Goal: Task Accomplishment & Management: Manage account settings

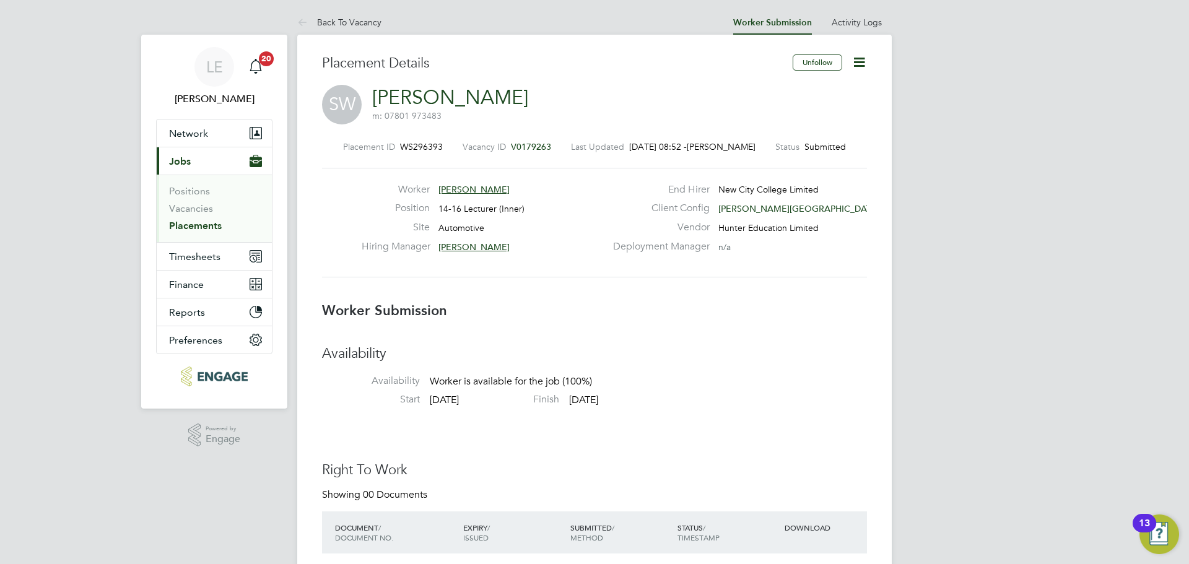
click at [462, 245] on span "[PERSON_NAME]" at bounding box center [474, 247] width 71 height 11
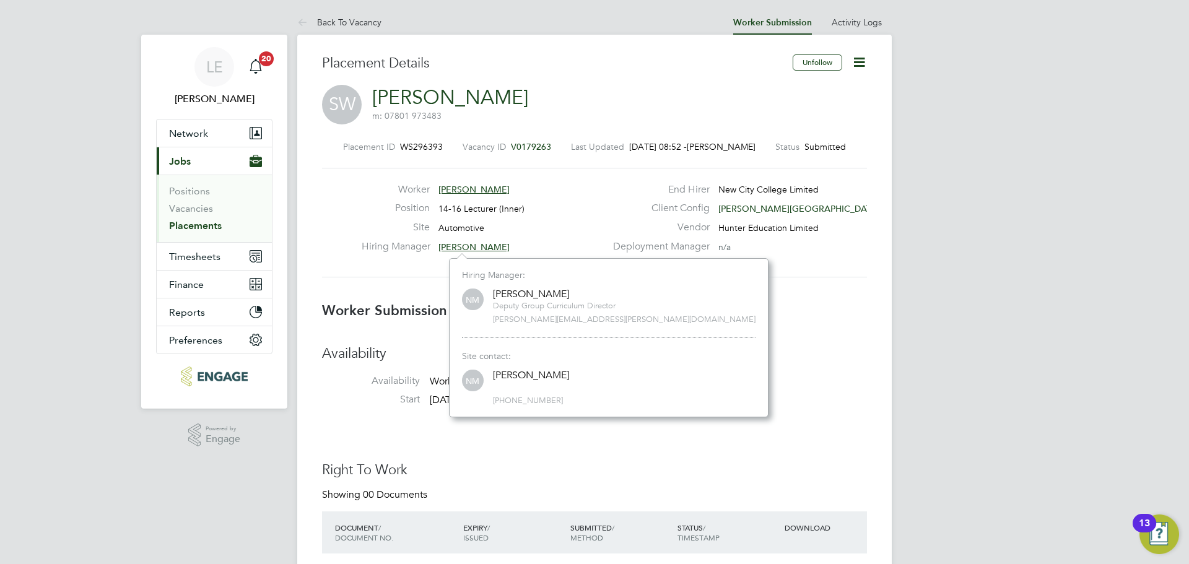
scroll to position [7, 7]
click at [662, 286] on div "Placement ID WS296393 Vacancy ID V0179263 Last Updated 28 Aug 2025, 08:52 - Lau…" at bounding box center [594, 209] width 545 height 166
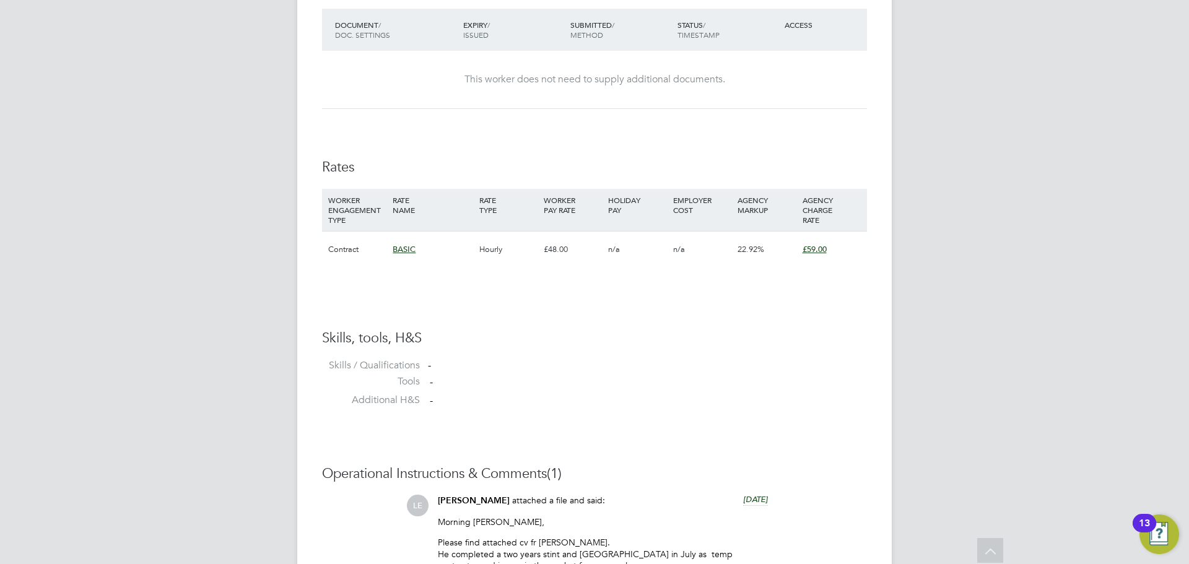
scroll to position [1013, 0]
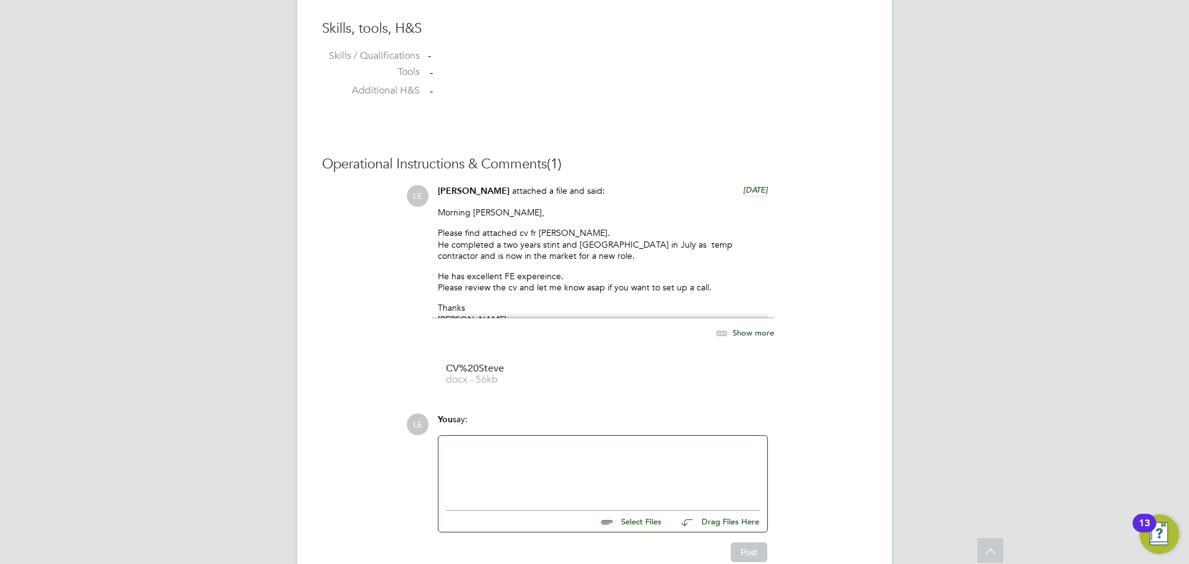
click at [754, 329] on span "Show more" at bounding box center [754, 333] width 42 height 11
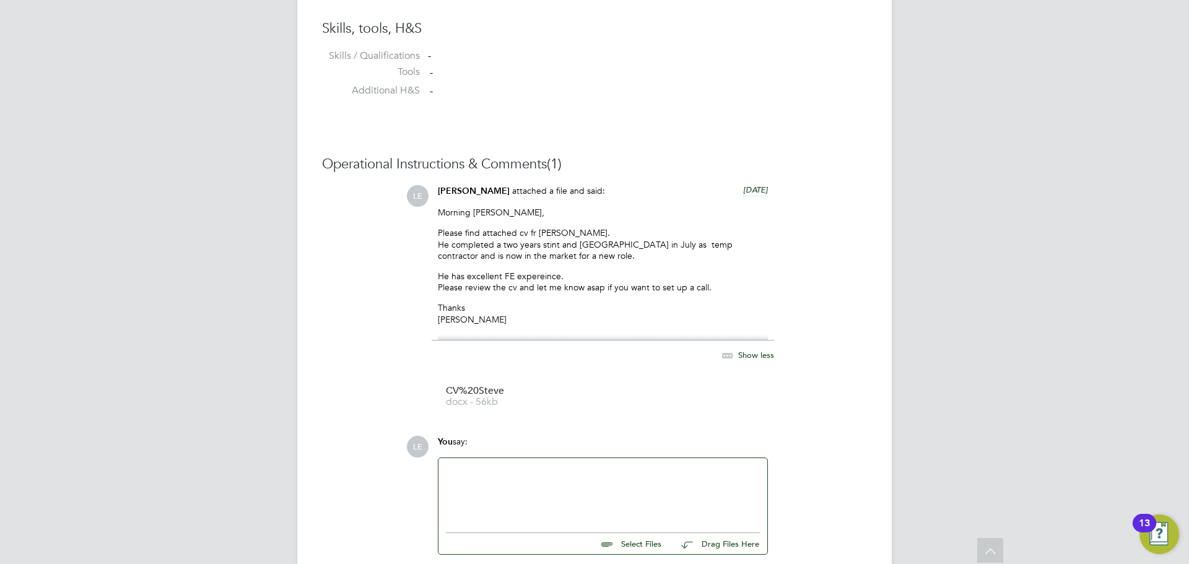
click at [771, 355] on span "Show less" at bounding box center [756, 355] width 36 height 11
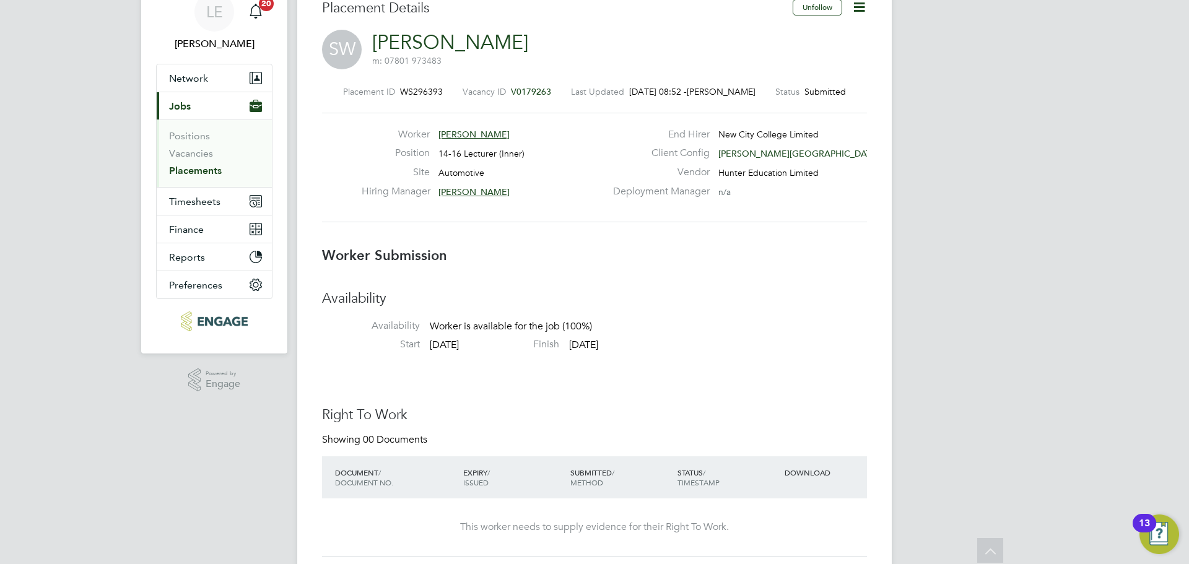
scroll to position [0, 0]
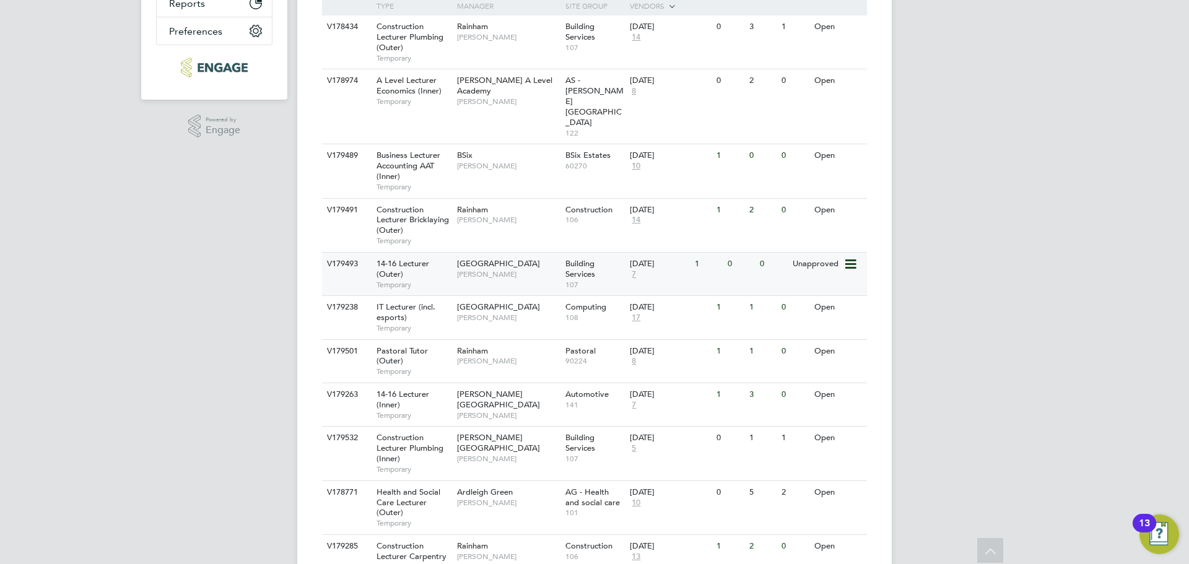
scroll to position [310, 0]
click at [493, 388] on span "[PERSON_NAME][GEOGRAPHIC_DATA]" at bounding box center [498, 398] width 83 height 21
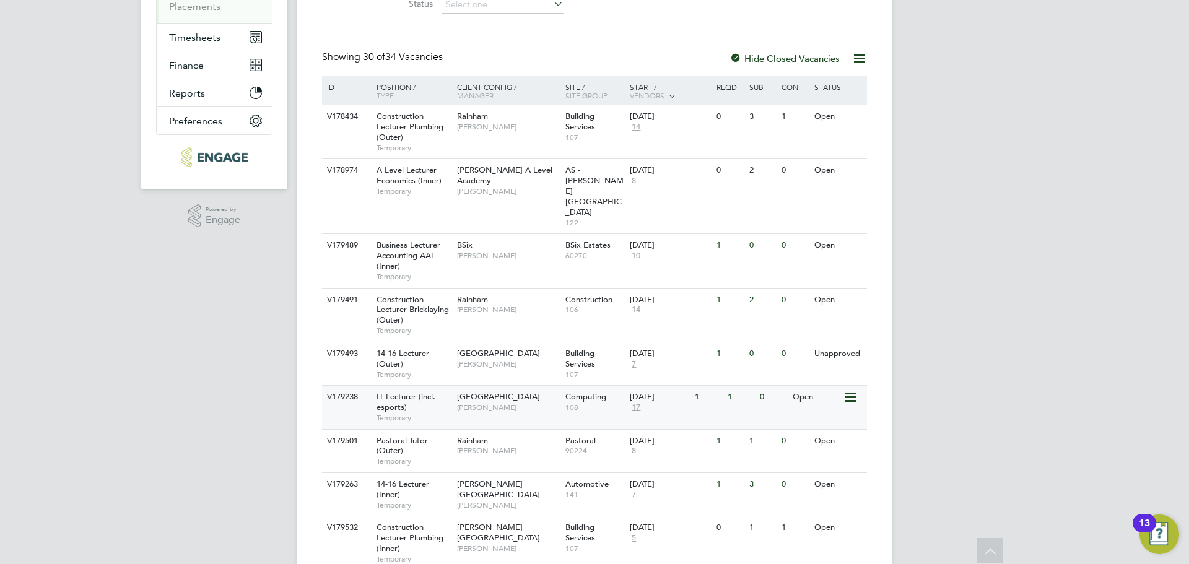
scroll to position [248, 0]
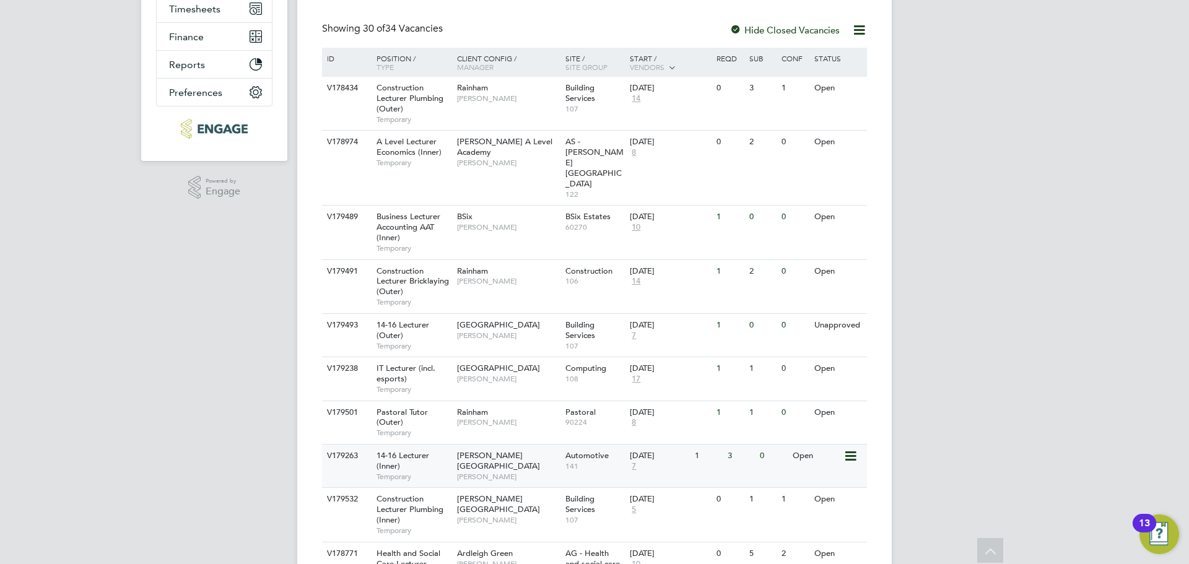
click at [528, 445] on div "Hackney Campus Nathan Morris" at bounding box center [508, 466] width 108 height 43
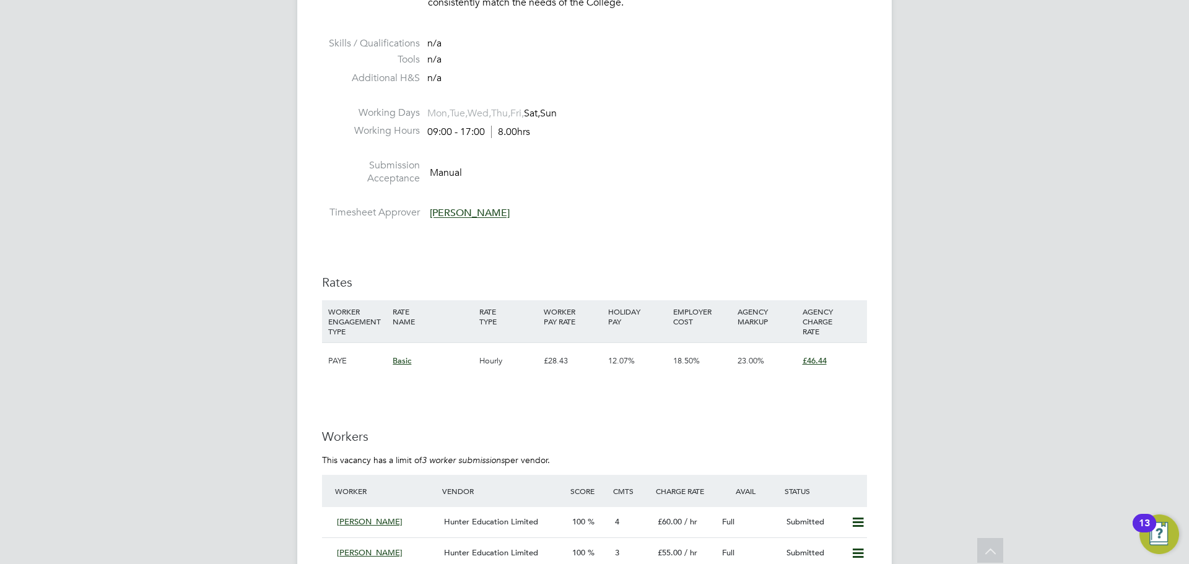
scroll to position [2230, 0]
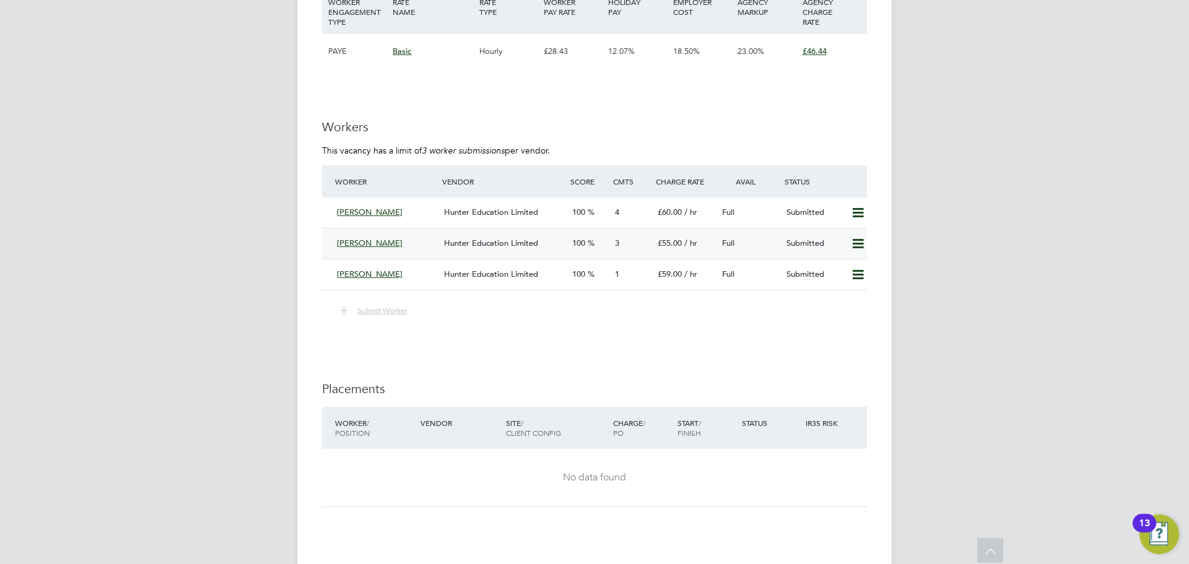
click at [419, 243] on div "[PERSON_NAME]" at bounding box center [385, 244] width 107 height 20
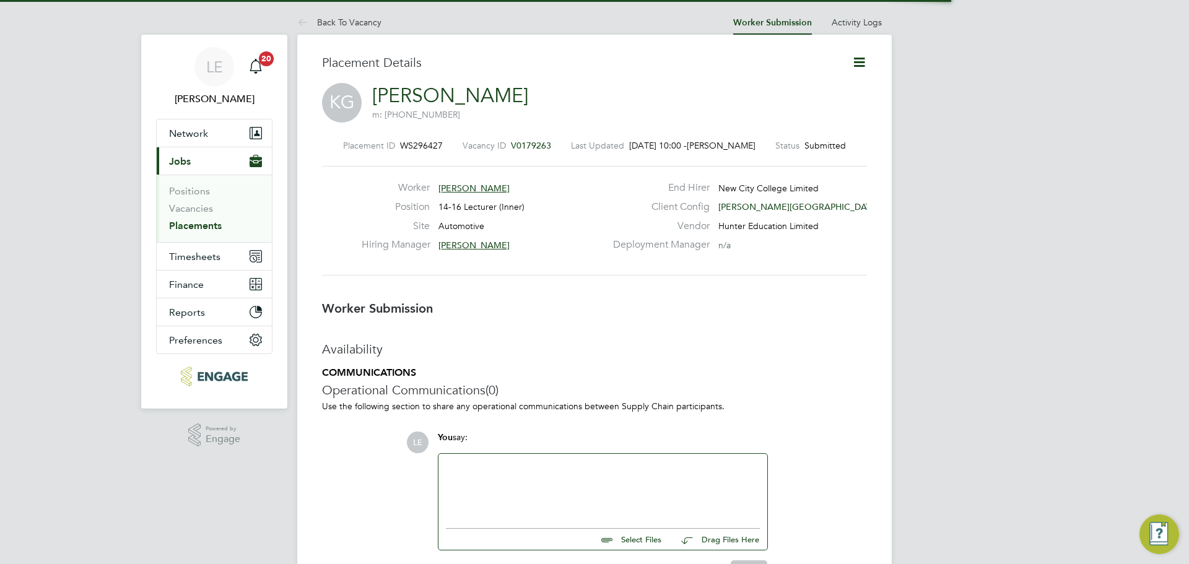
scroll to position [6, 6]
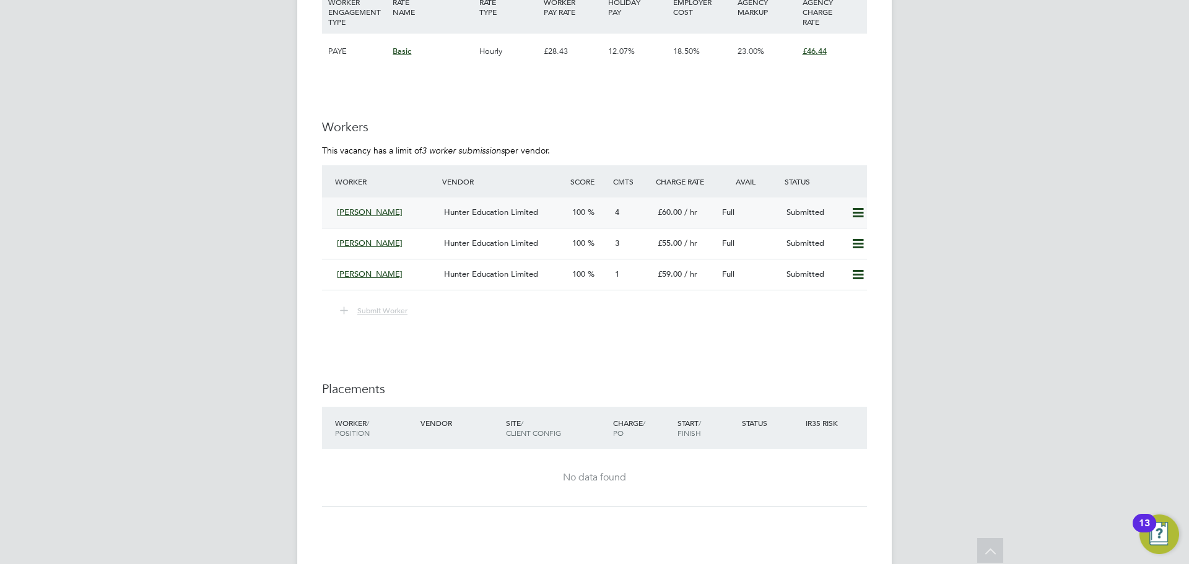
click at [439, 212] on div "Hunter Education Limited" at bounding box center [503, 213] width 128 height 20
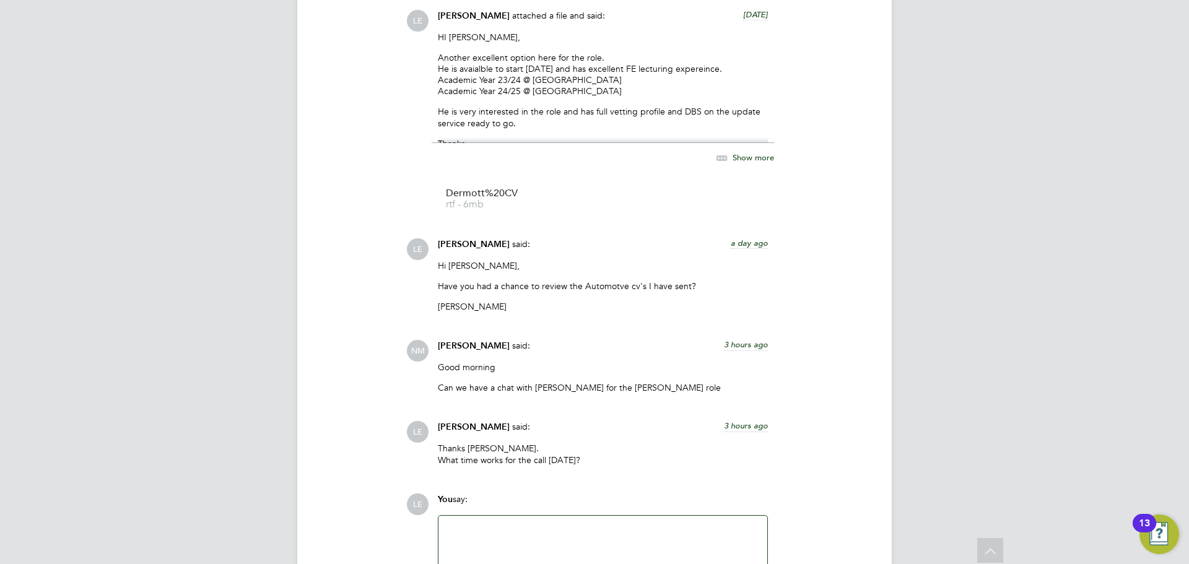
scroll to position [1355, 0]
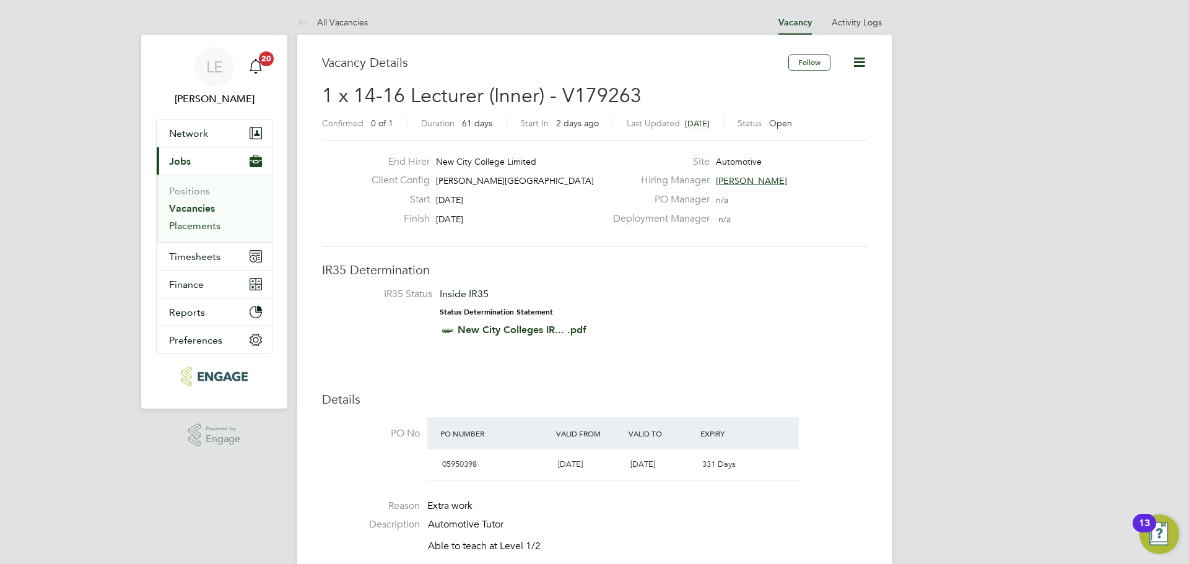
click at [199, 221] on link "Placements" at bounding box center [194, 226] width 51 height 12
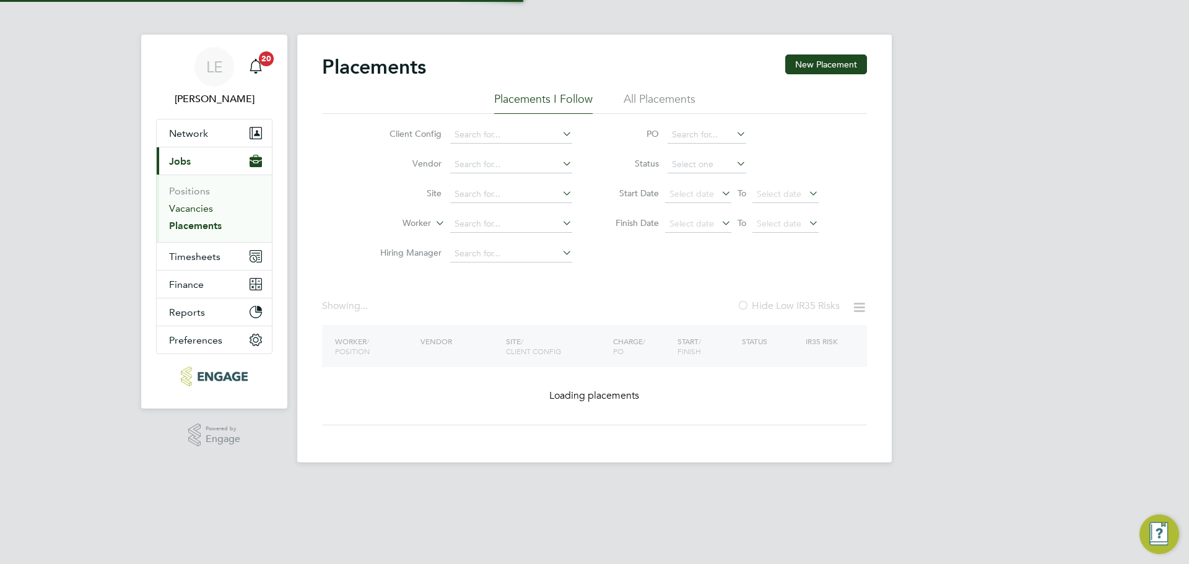
click at [199, 211] on link "Vacancies" at bounding box center [191, 209] width 44 height 12
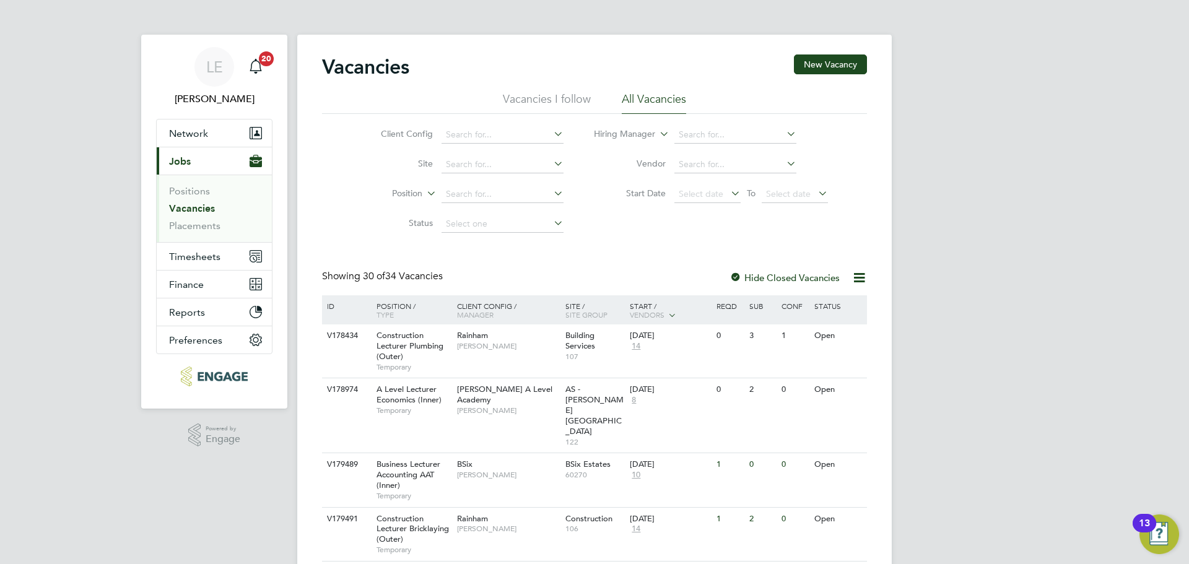
click at [209, 210] on link "Vacancies" at bounding box center [192, 209] width 46 height 12
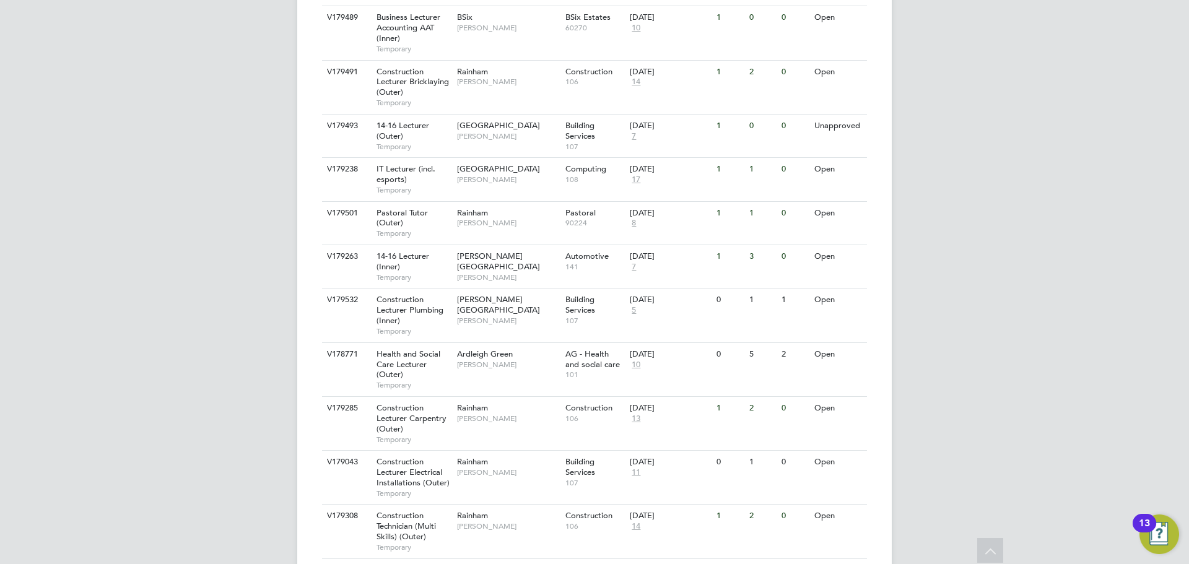
scroll to position [398, 0]
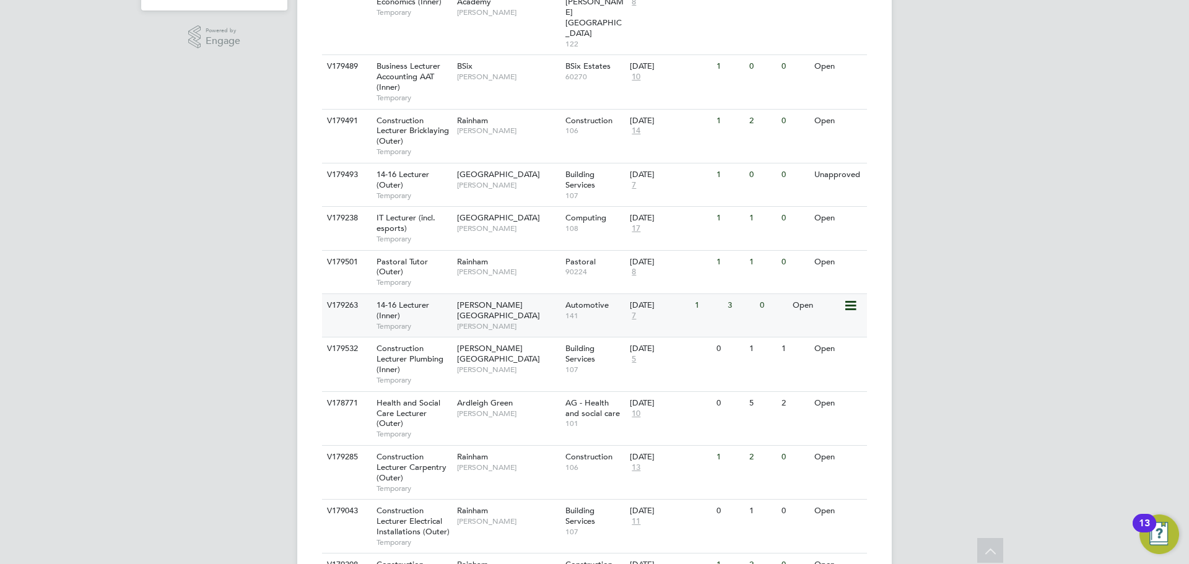
click at [498, 322] on span "[PERSON_NAME]" at bounding box center [508, 327] width 102 height 10
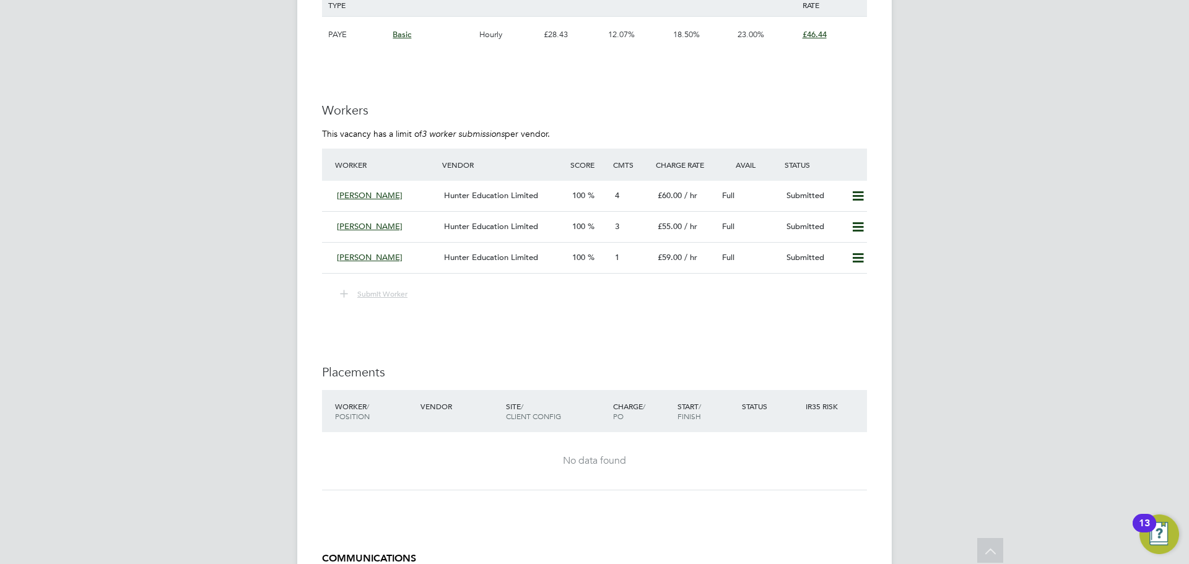
scroll to position [2292, 0]
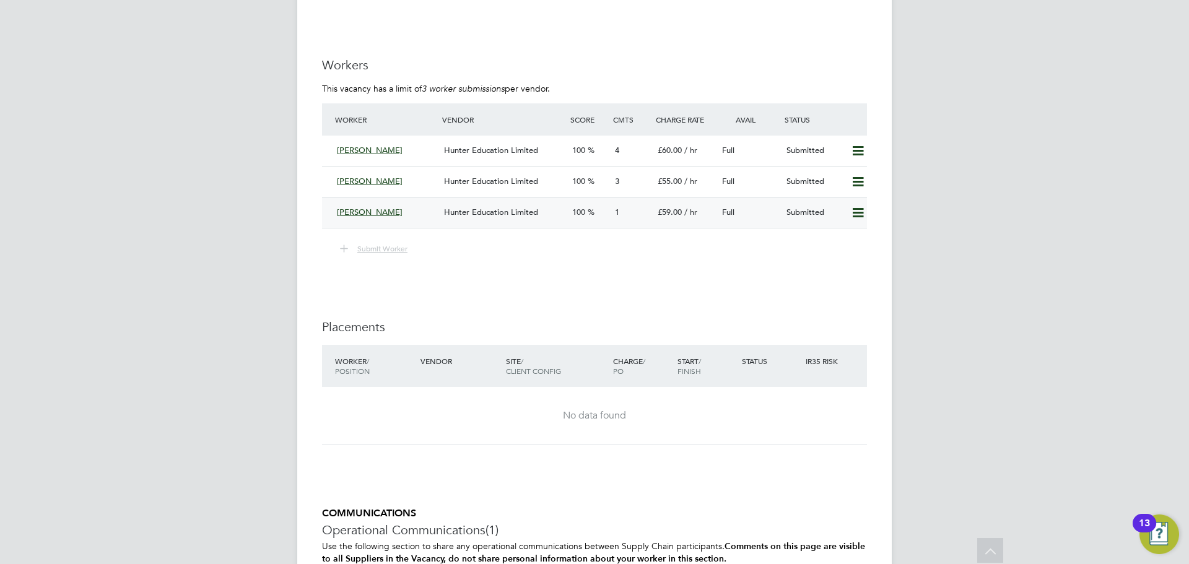
click at [419, 213] on div "[PERSON_NAME]" at bounding box center [385, 213] width 107 height 20
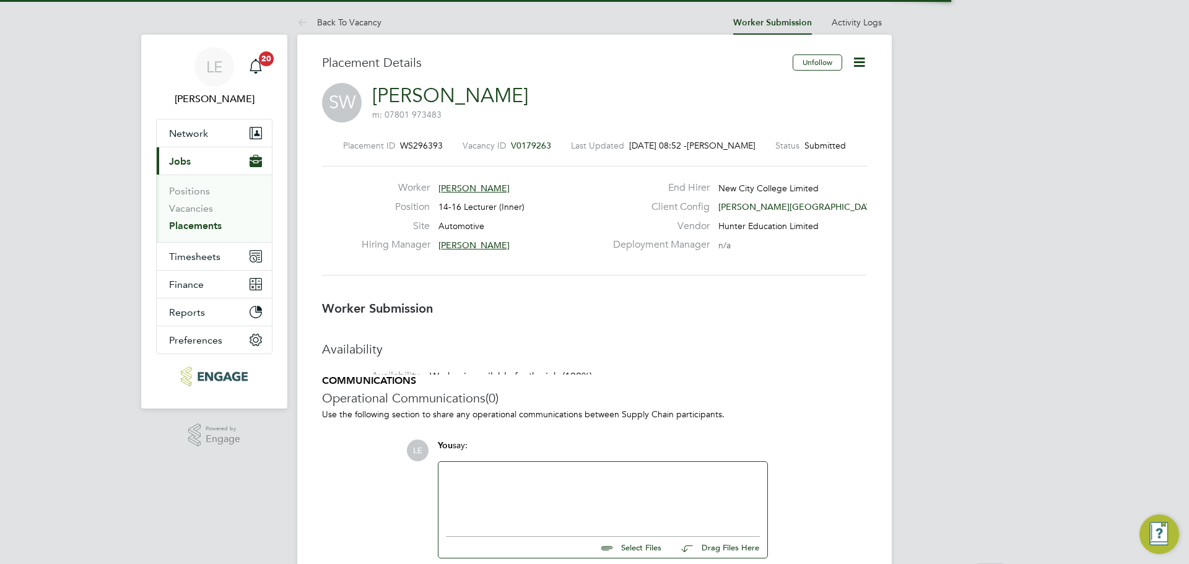
scroll to position [6, 6]
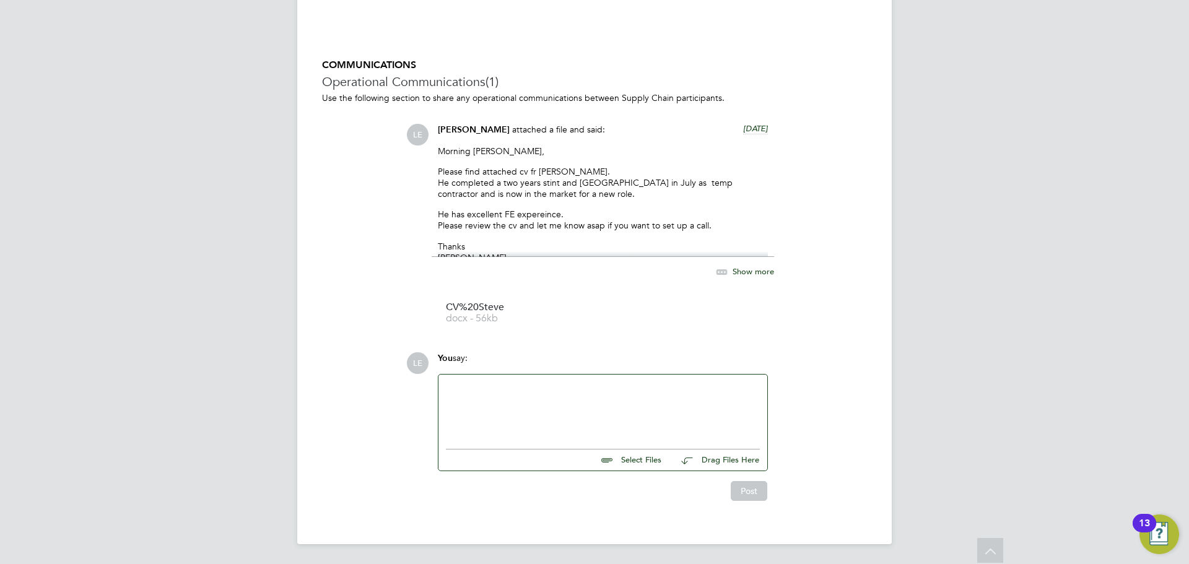
click at [478, 414] on div at bounding box center [603, 408] width 314 height 53
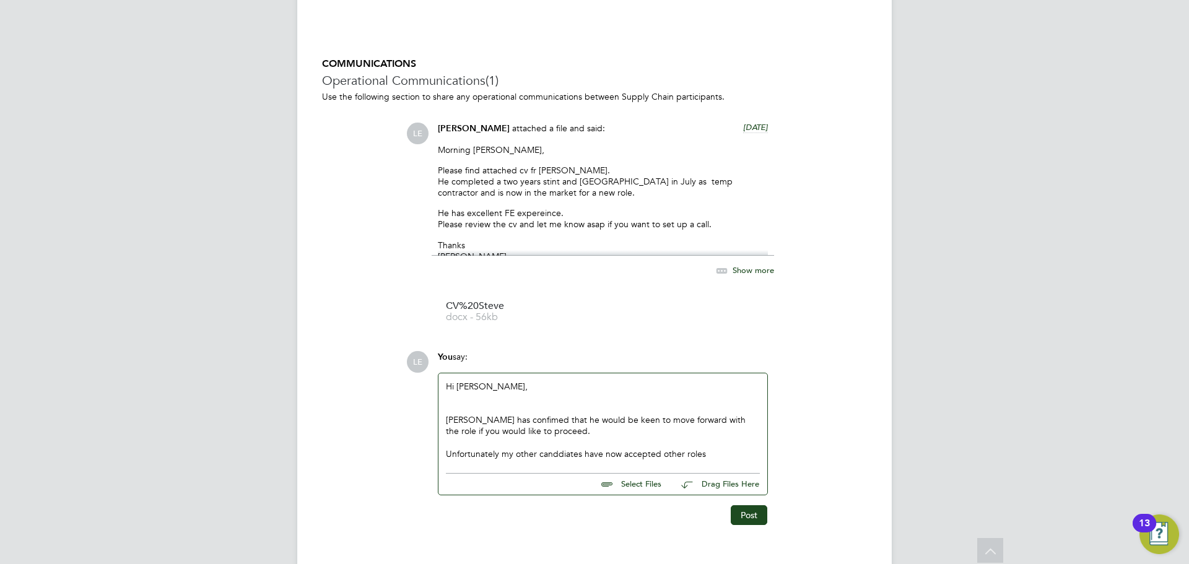
click at [565, 455] on div "Unfortunately my other canddiates have now accepted other roles" at bounding box center [603, 454] width 314 height 11
click at [714, 455] on div "Unfortunately my other candidates have now accepted other roles" at bounding box center [603, 454] width 314 height 11
click at [457, 463] on div "Unfortunately my other candidates have now accepted other roles with COlleges." at bounding box center [603, 460] width 314 height 22
click at [765, 457] on div "Hi Nathan, Steve has confimed that he would be keen to move forward with the ro…" at bounding box center [603, 426] width 329 height 105
click at [760, 457] on div "Hi Nathan, Steve has confimed that he would be keen to move forward with the ro…" at bounding box center [603, 426] width 329 height 105
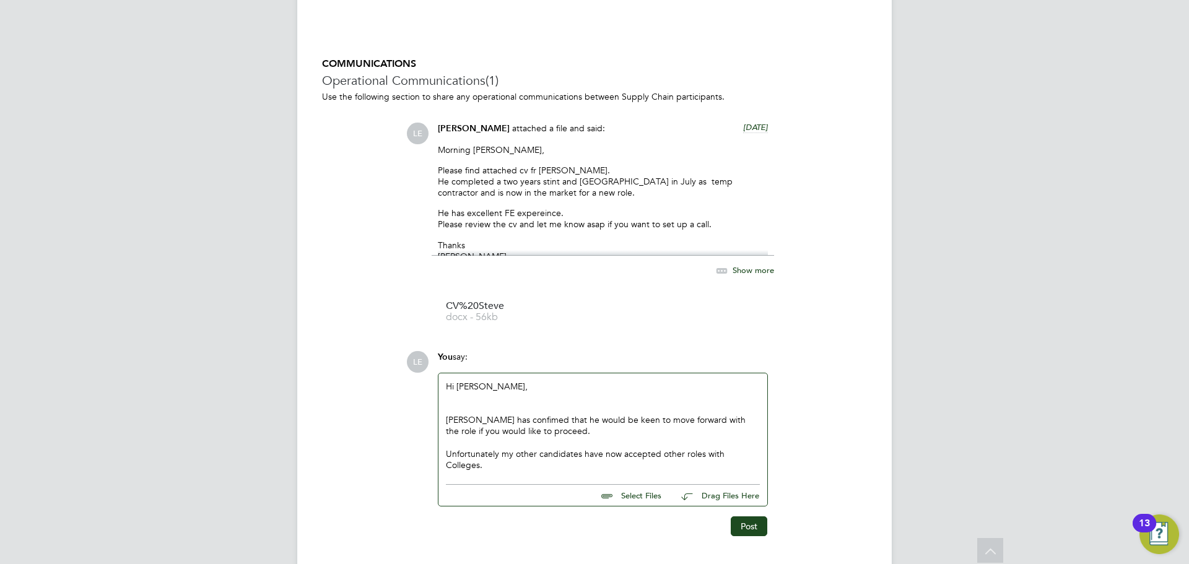
click at [760, 457] on div "Unfortunately my other candidates have now accepted other roles with Colleges." at bounding box center [603, 460] width 314 height 22
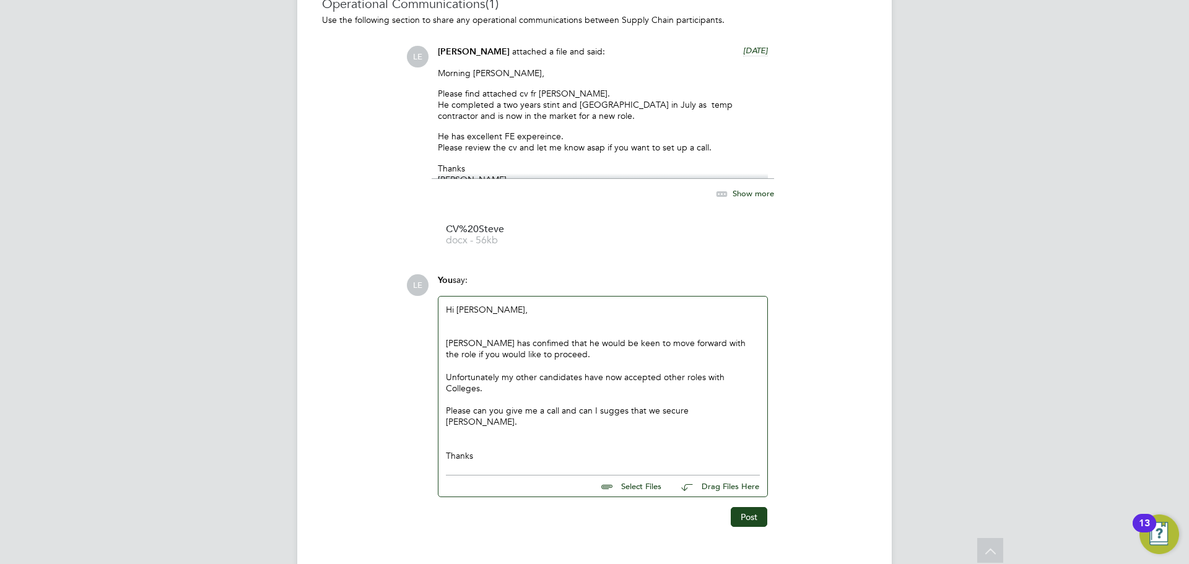
scroll to position [1181, 0]
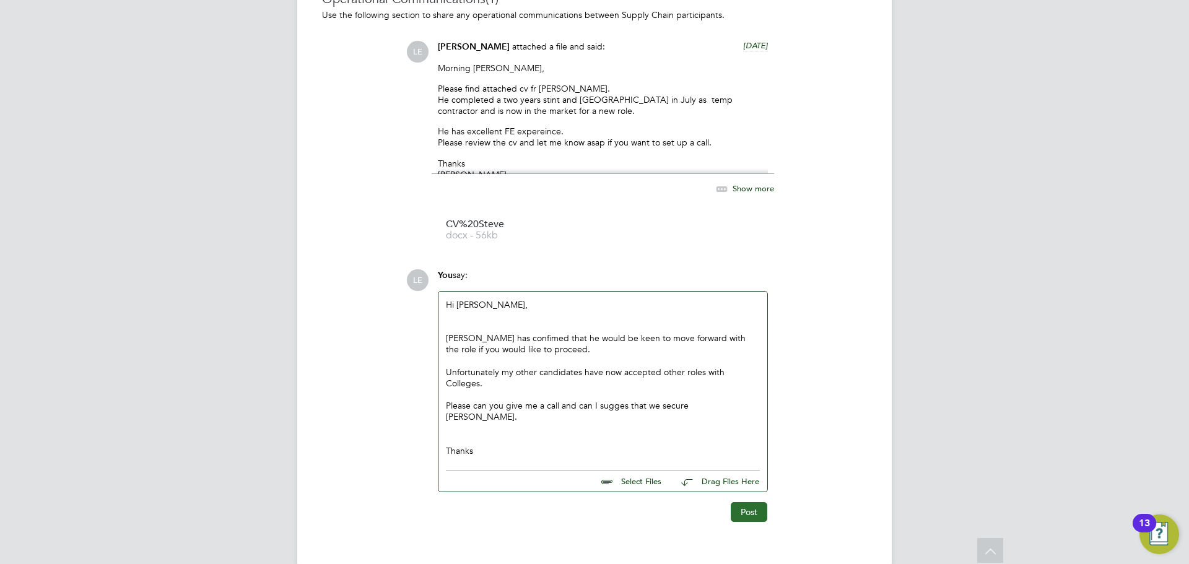
click at [733, 502] on button "Post" at bounding box center [749, 512] width 37 height 20
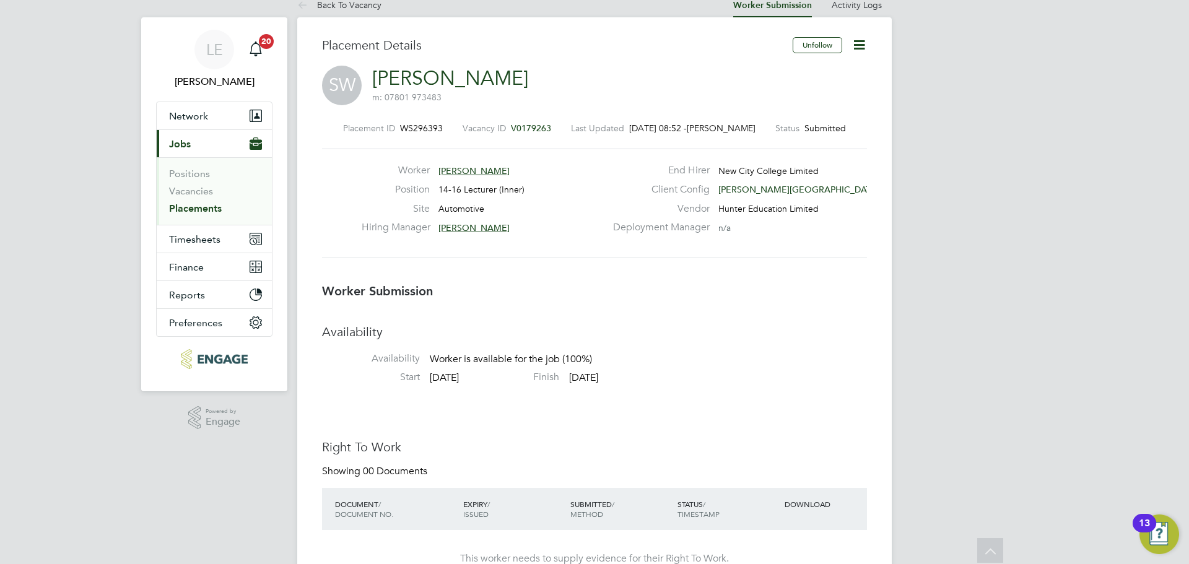
scroll to position [0, 0]
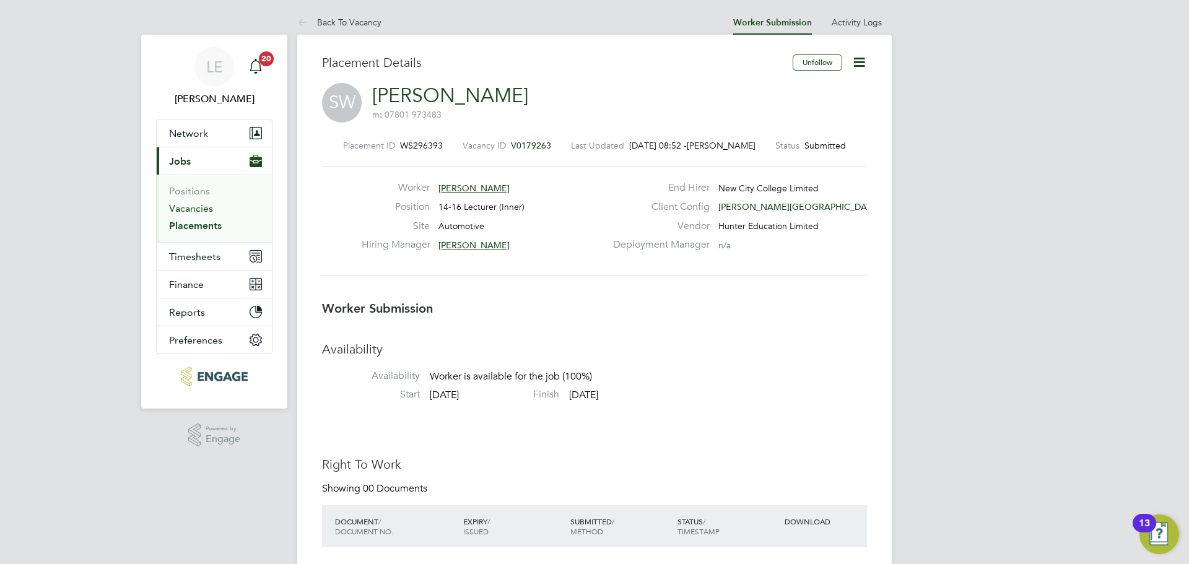
click at [184, 208] on link "Vacancies" at bounding box center [191, 209] width 44 height 12
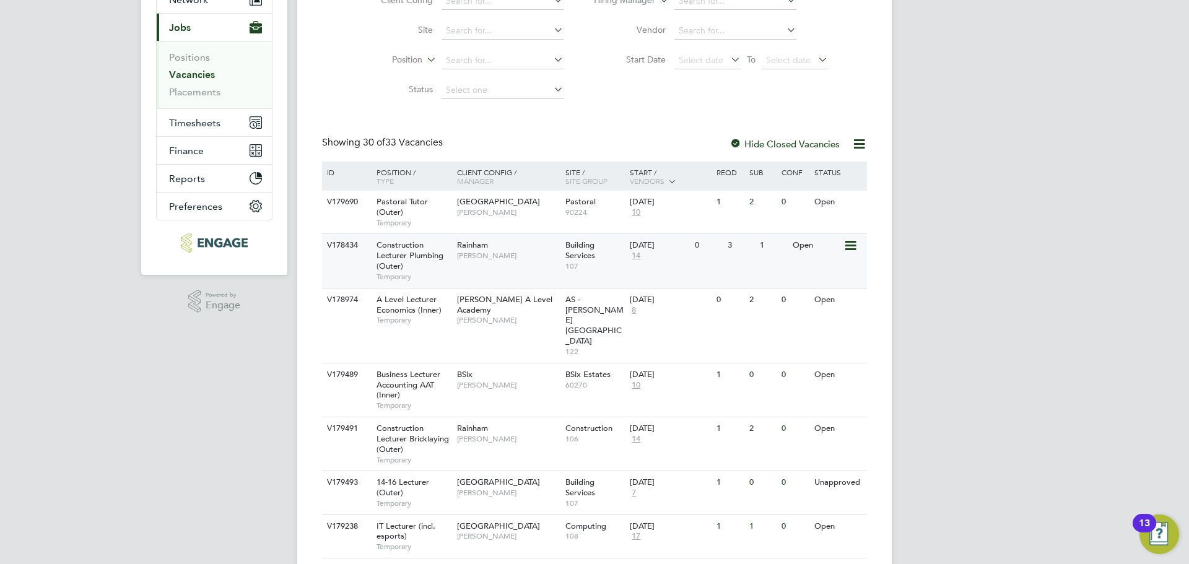
scroll to position [372, 0]
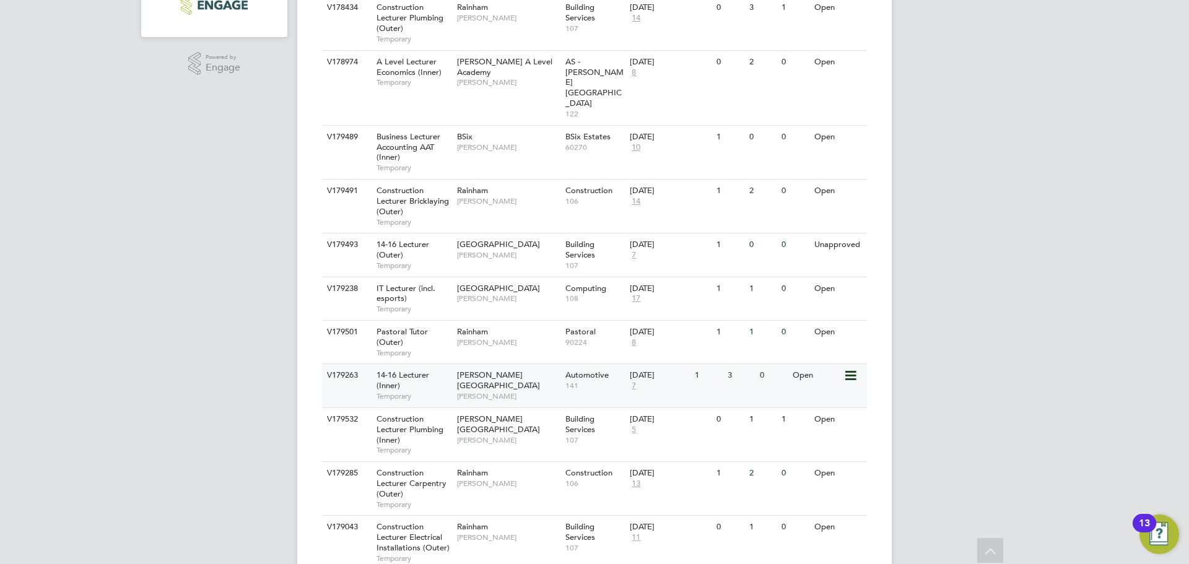
click at [434, 392] on span "Temporary" at bounding box center [414, 397] width 74 height 10
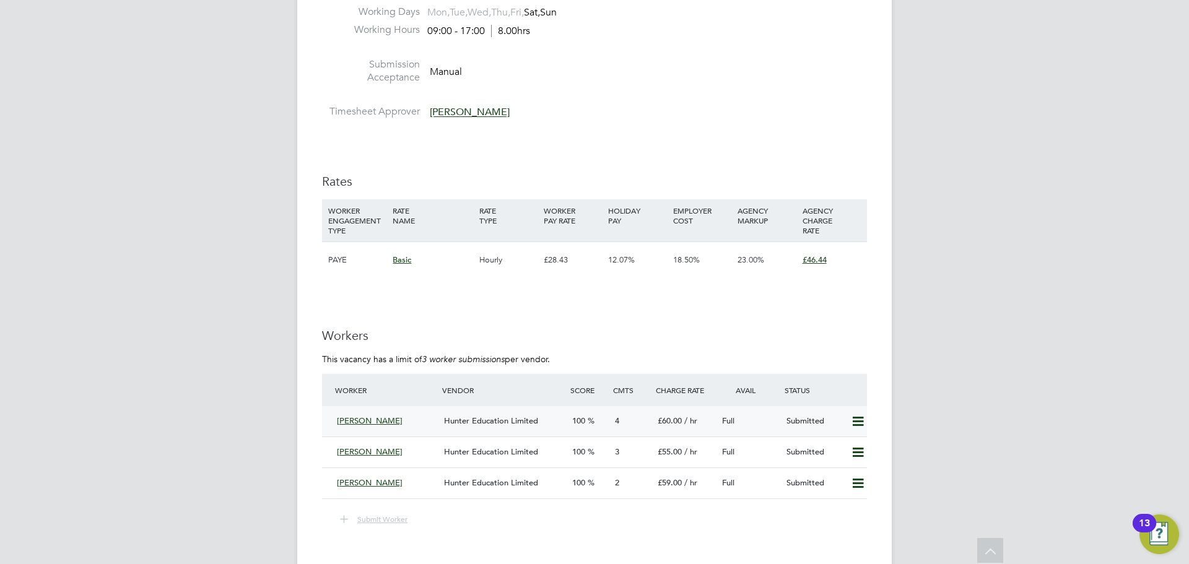
scroll to position [2204, 0]
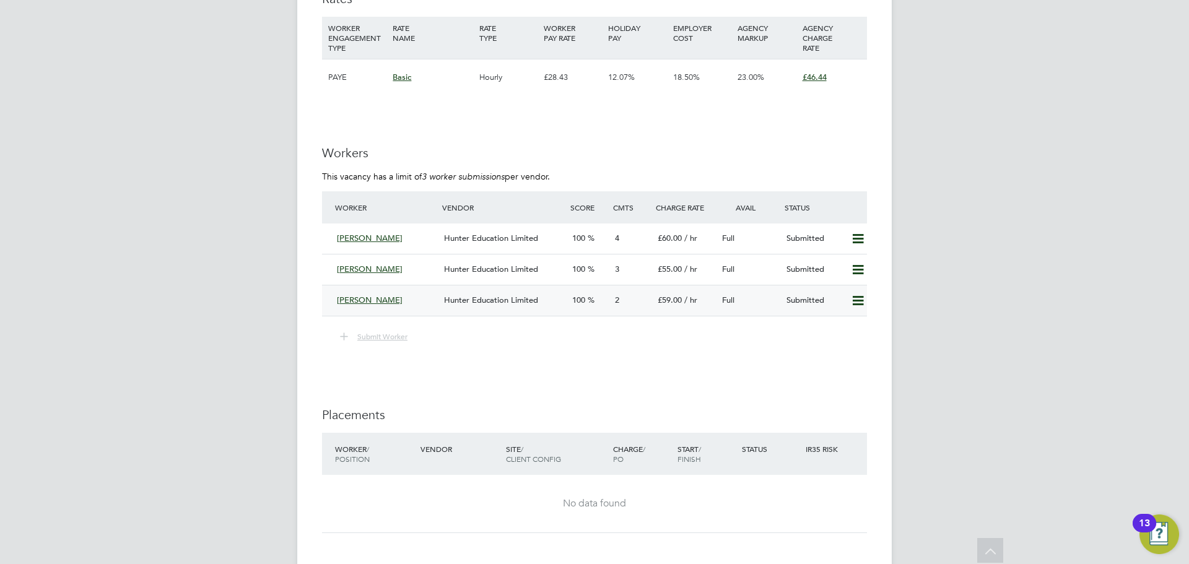
click at [425, 298] on div "Steve Watts" at bounding box center [385, 301] width 107 height 20
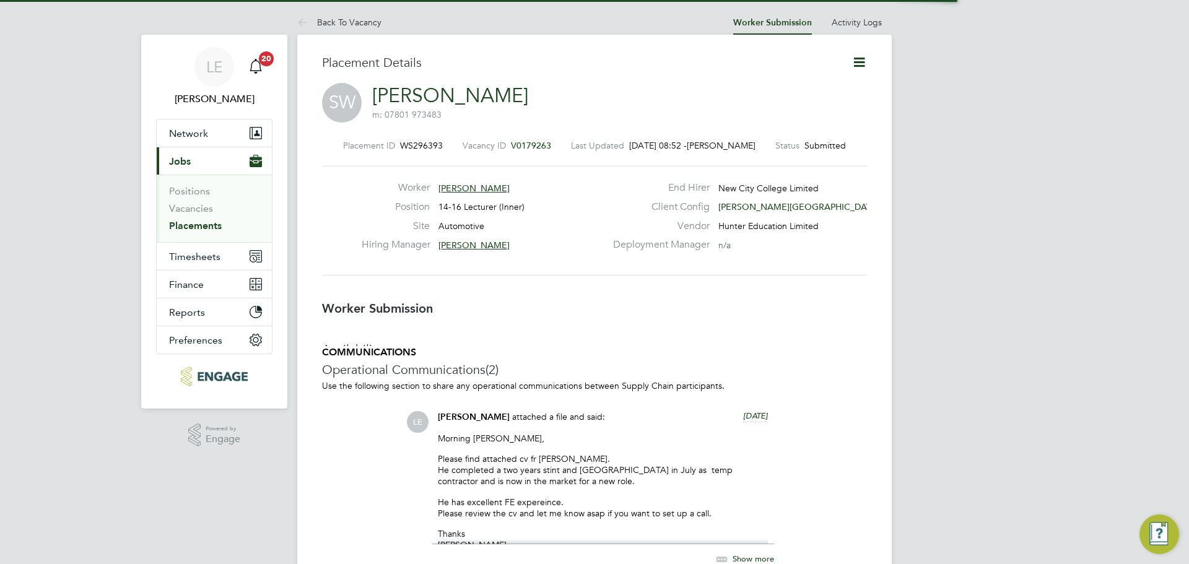
scroll to position [6, 6]
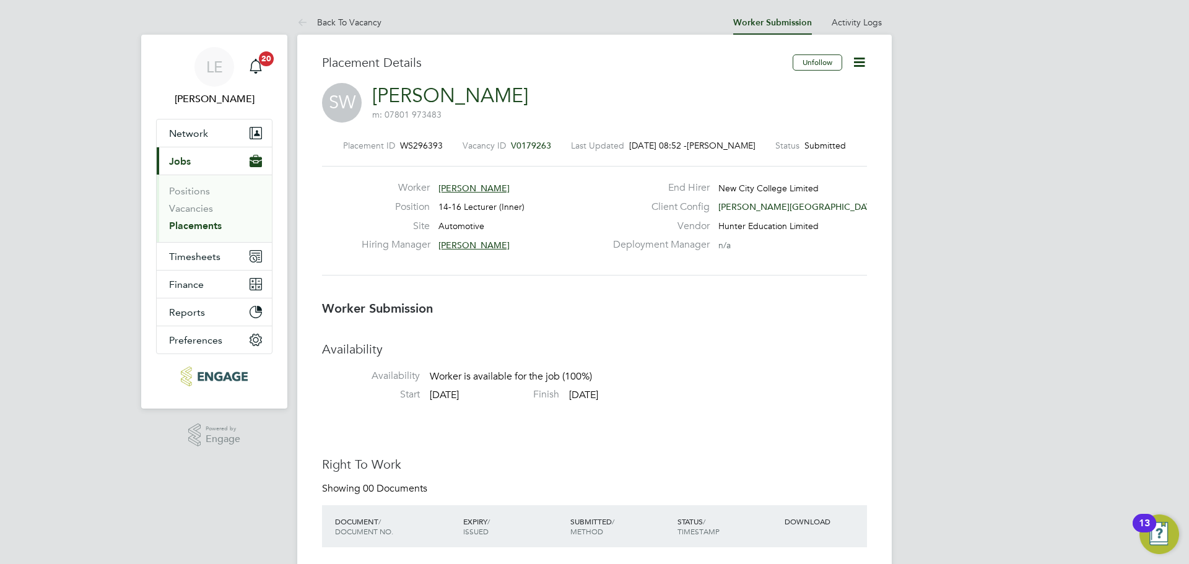
click at [854, 60] on icon at bounding box center [859, 62] width 15 height 15
click at [828, 89] on li "Edit Worker Submission e" at bounding box center [807, 91] width 115 height 17
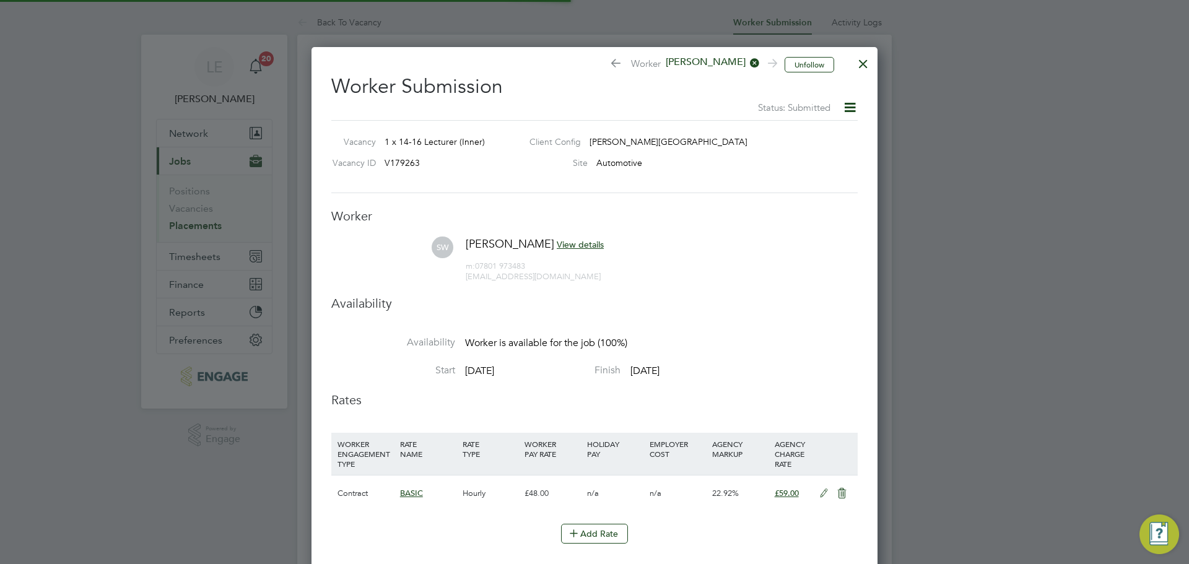
scroll to position [6, 6]
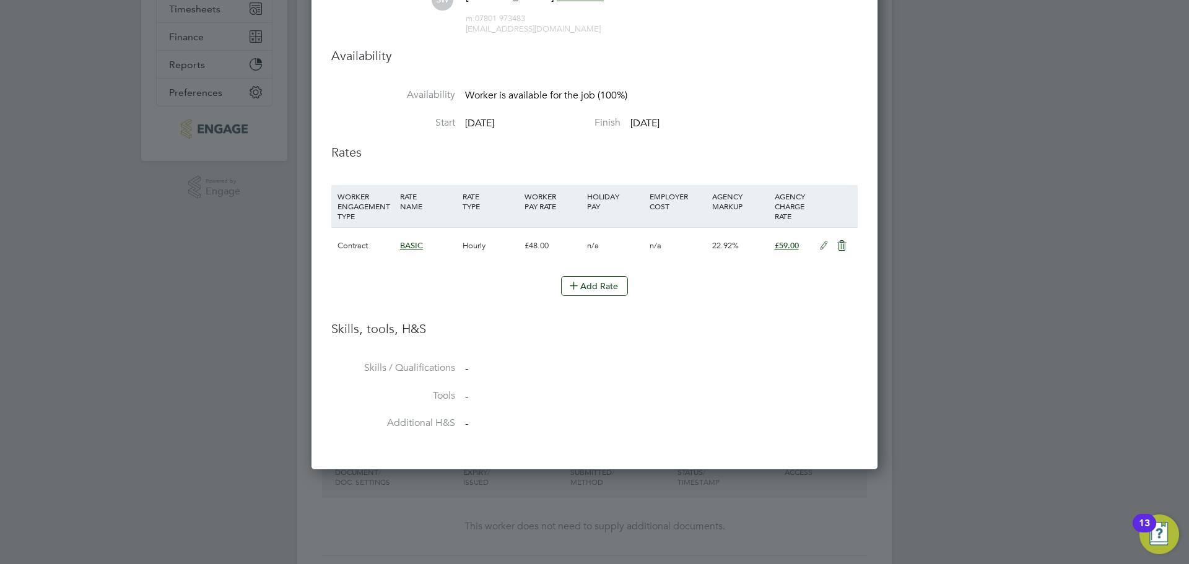
click at [821, 244] on icon at bounding box center [824, 246] width 15 height 10
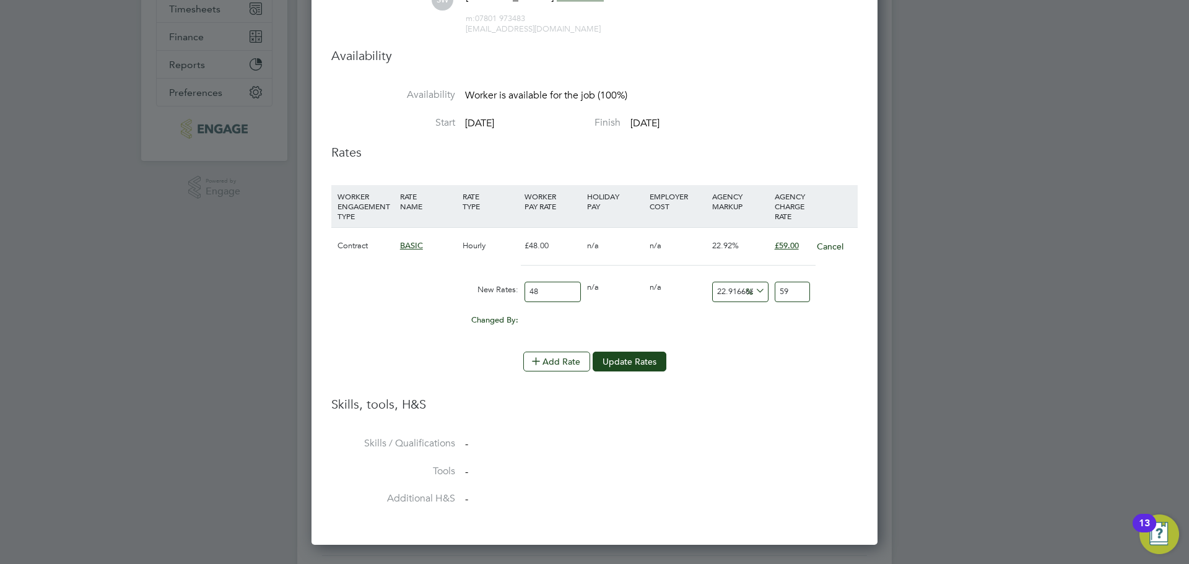
drag, startPoint x: 550, startPoint y: 294, endPoint x: 521, endPoint y: 294, distance: 29.1
click at [521, 294] on div "New Rates: 48 0 n/a 0 n/a 22.916666666666668 0 % 59" at bounding box center [594, 292] width 527 height 33
type input "5"
type input "6.145833333333333"
type input "50"
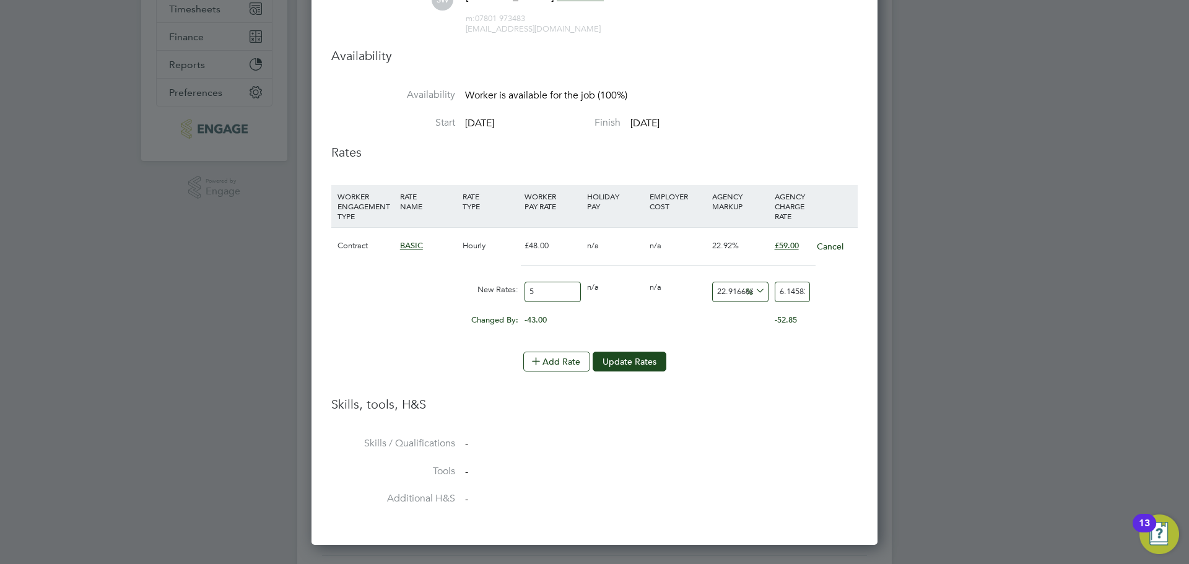
type input "61.458333333333336"
type input "50"
drag, startPoint x: 782, startPoint y: 287, endPoint x: 825, endPoint y: 287, distance: 42.1
click at [825, 287] on div "New Rates: 50 0 n/a 0 n/a 22.916666666666668 11.458333333333336 % 61.4583333333…" at bounding box center [594, 292] width 527 height 33
type input "-88"
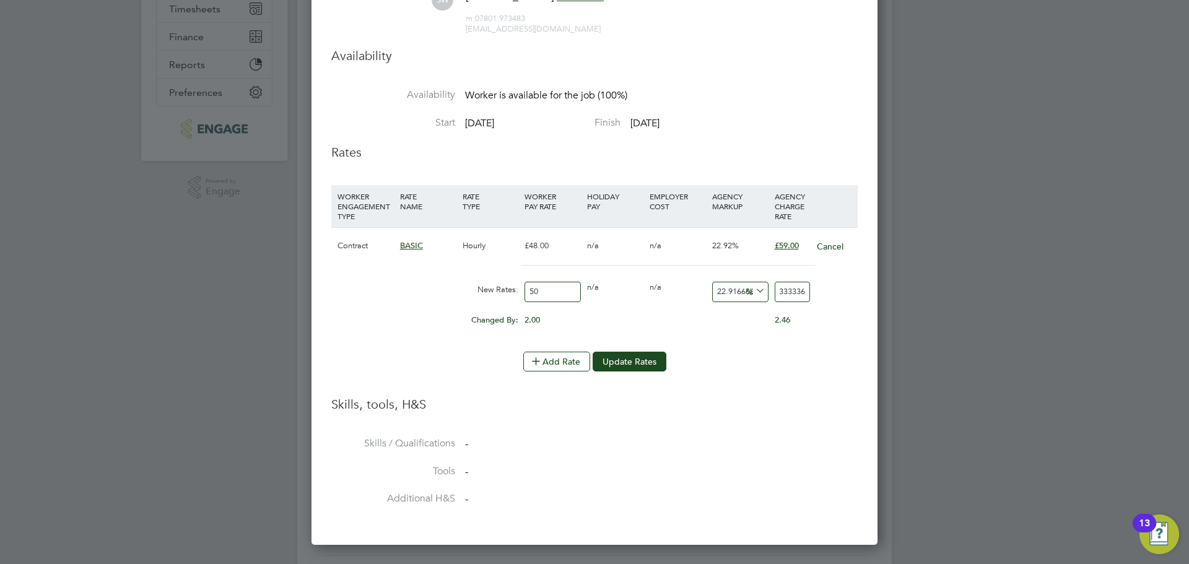
type input "6"
type input "20"
type input "60"
type input "-88"
type input "6"
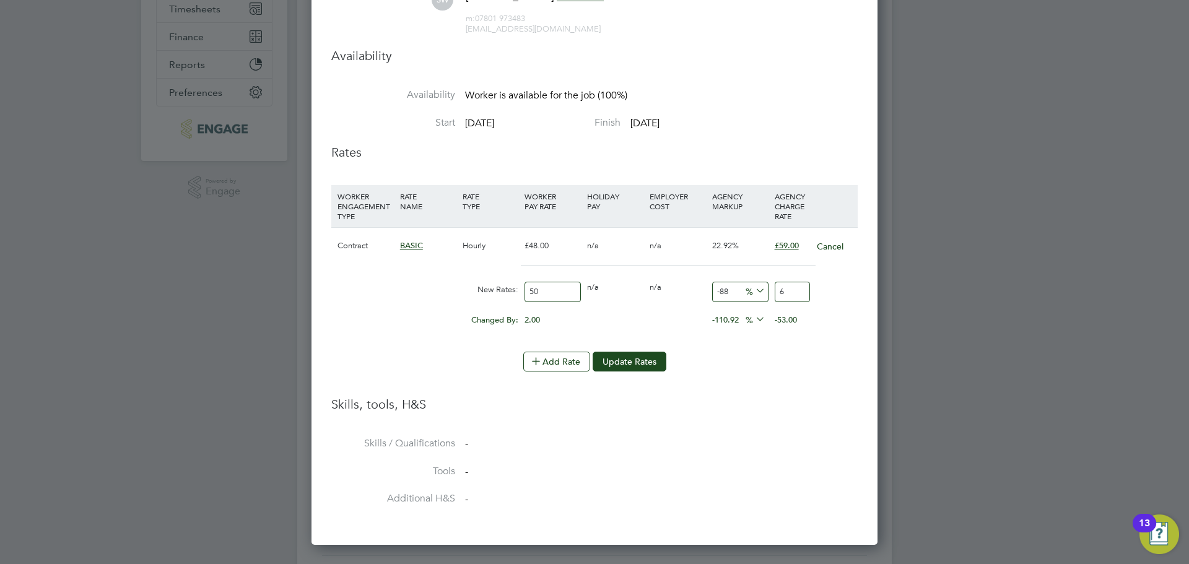
type input "24"
type input "62"
type input "-88"
type input "6"
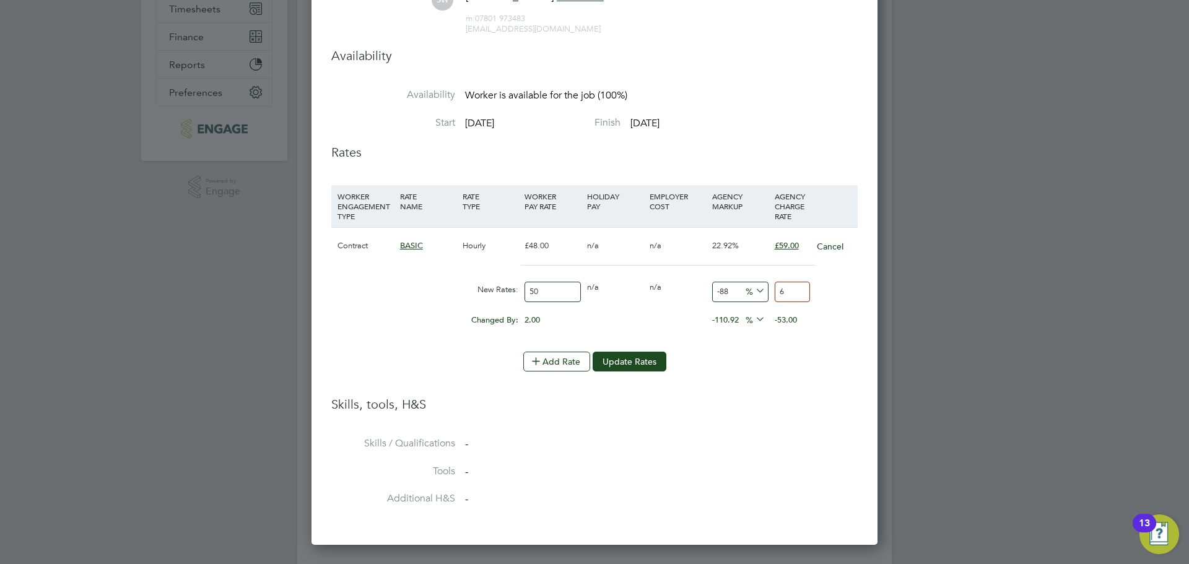
click at [737, 290] on input "-88" at bounding box center [740, 292] width 56 height 20
type input "-8"
type input "46"
type input "2"
type input "51"
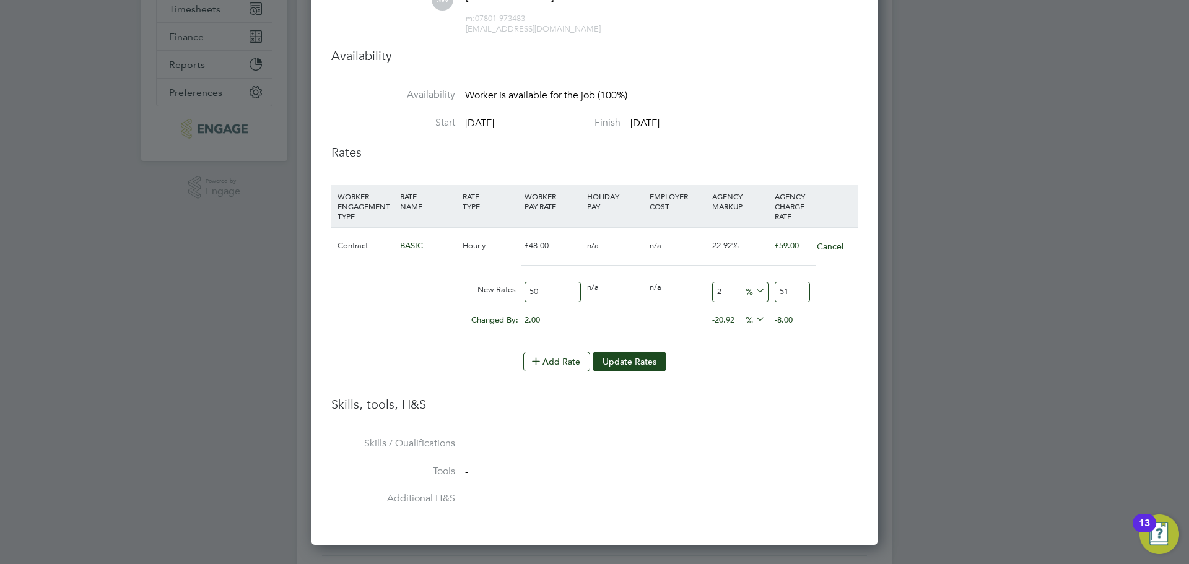
type input "23"
type input "61.5"
type input "23"
click at [613, 364] on button "Update Rates" at bounding box center [630, 362] width 74 height 20
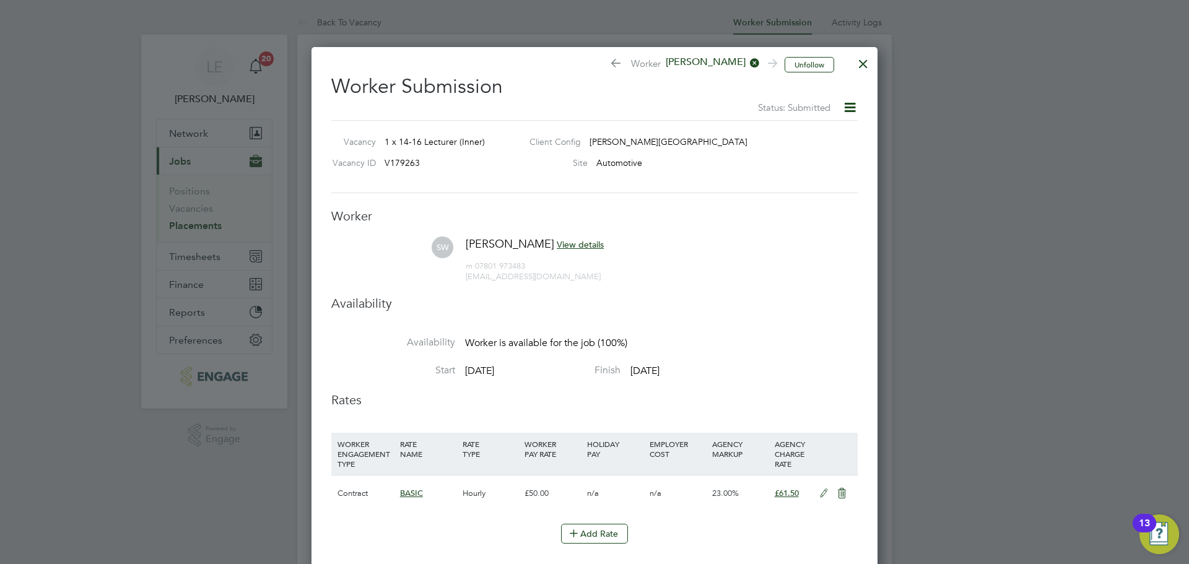
click at [866, 68] on div at bounding box center [863, 61] width 22 height 22
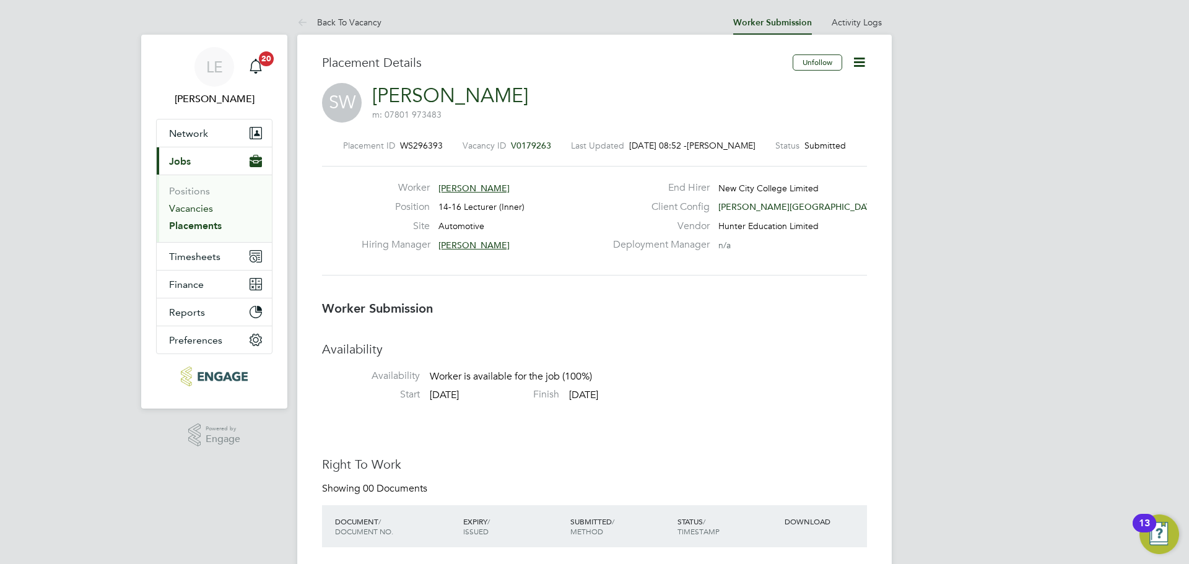
click at [201, 206] on link "Vacancies" at bounding box center [191, 209] width 44 height 12
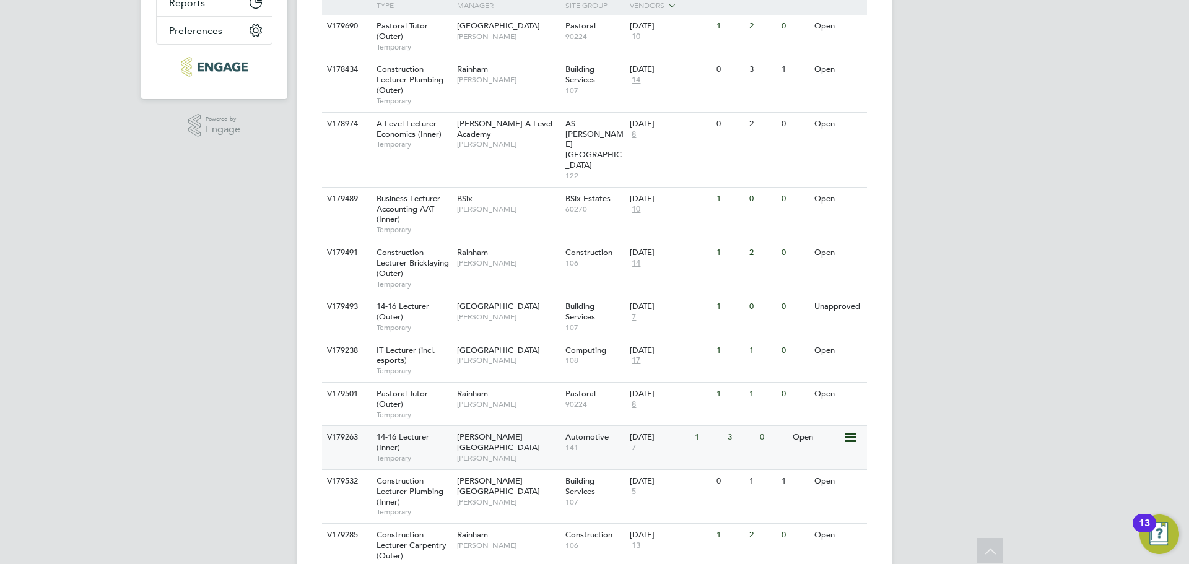
click at [465, 432] on span "Hackney Campus" at bounding box center [498, 442] width 83 height 21
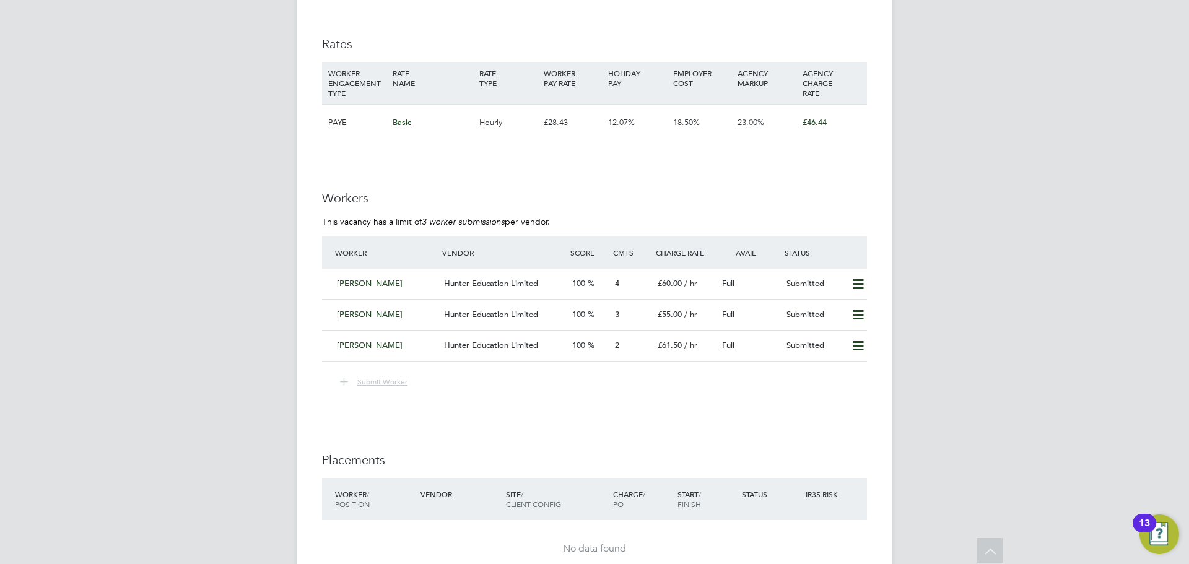
scroll to position [2168, 0]
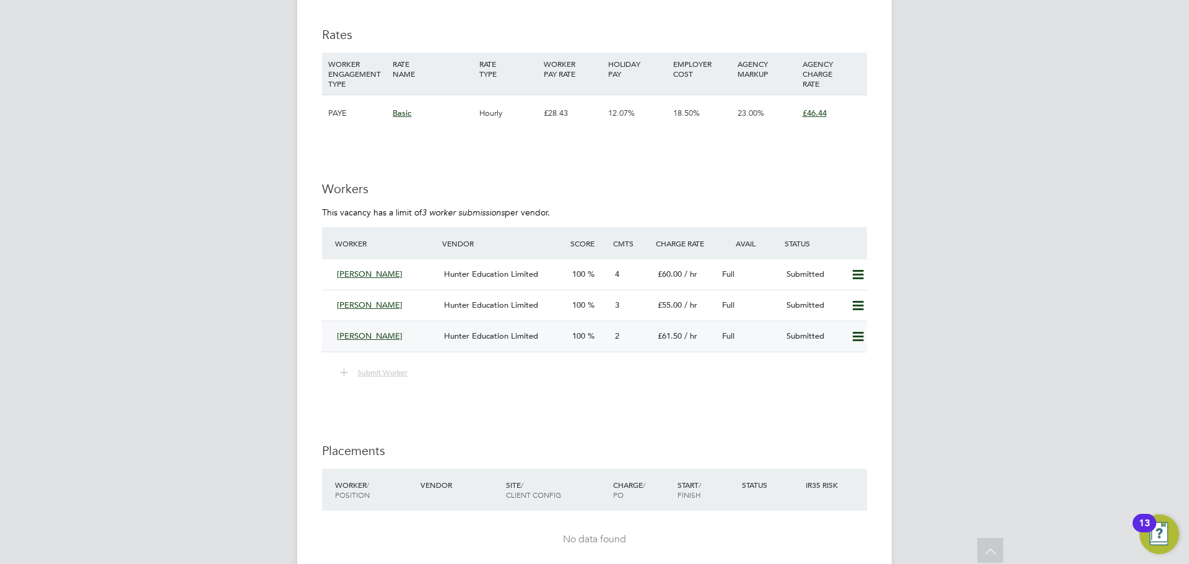
click at [409, 335] on div "Steve Watts" at bounding box center [385, 336] width 107 height 20
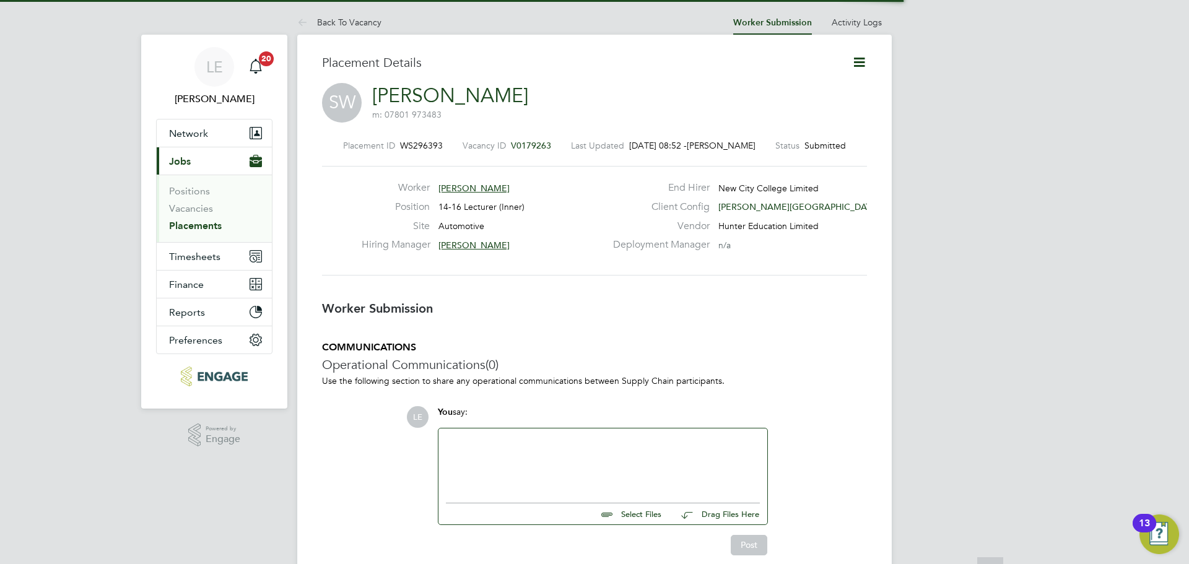
scroll to position [12, 99]
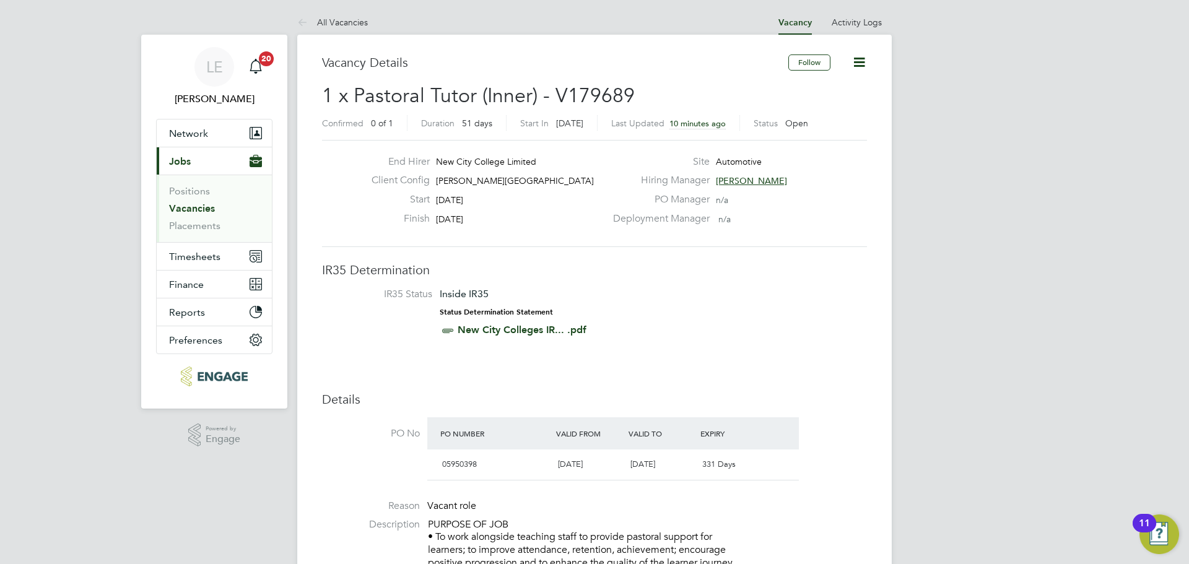
click at [748, 177] on span "[PERSON_NAME]" at bounding box center [751, 180] width 71 height 11
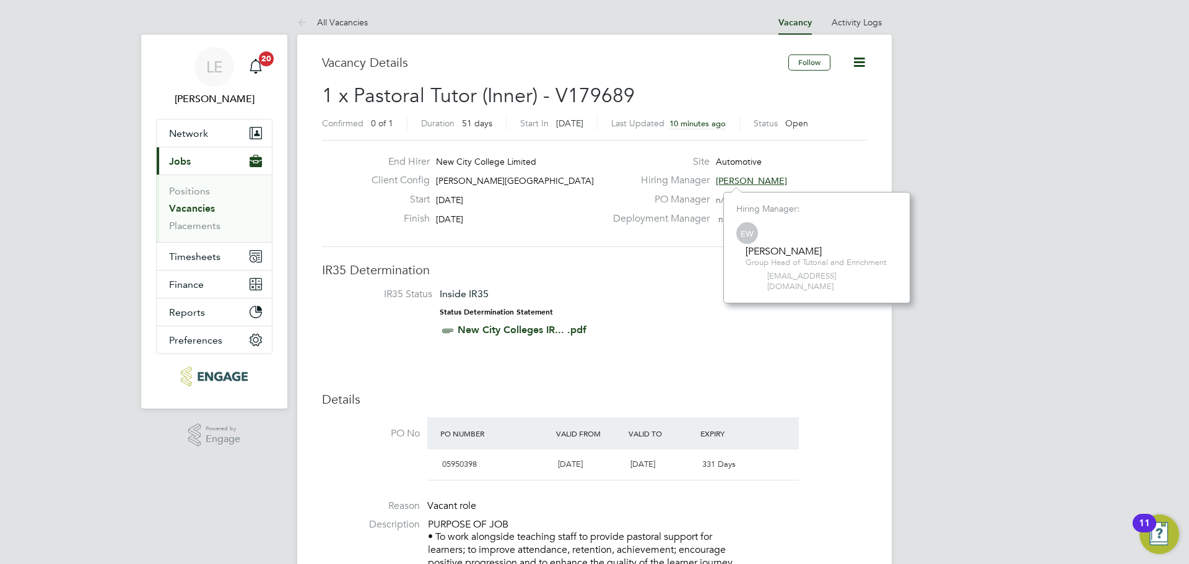
scroll to position [12, 51]
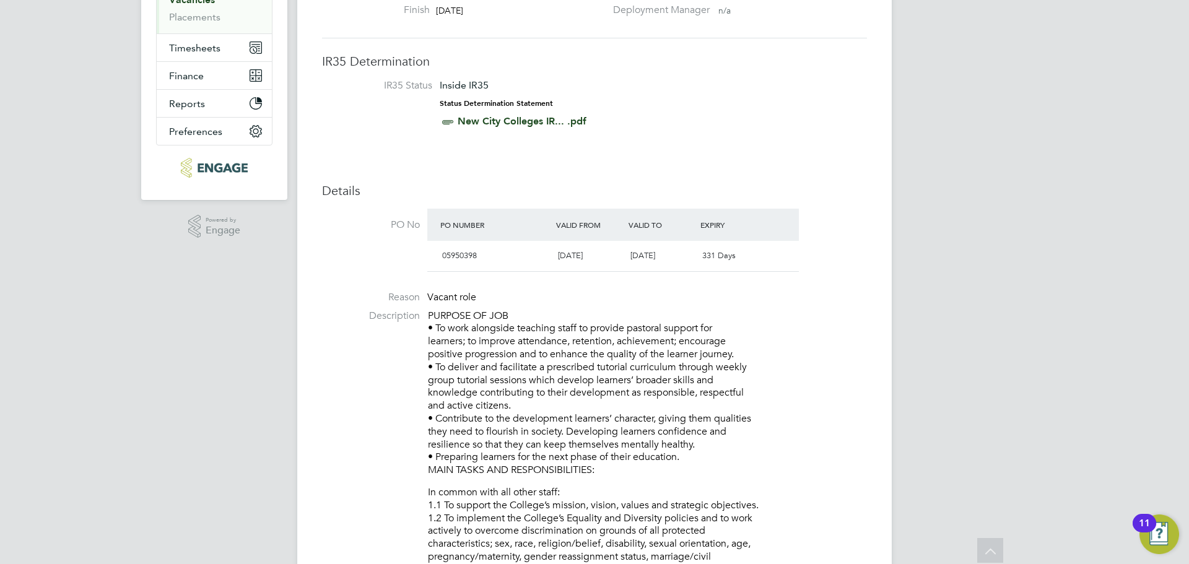
scroll to position [0, 0]
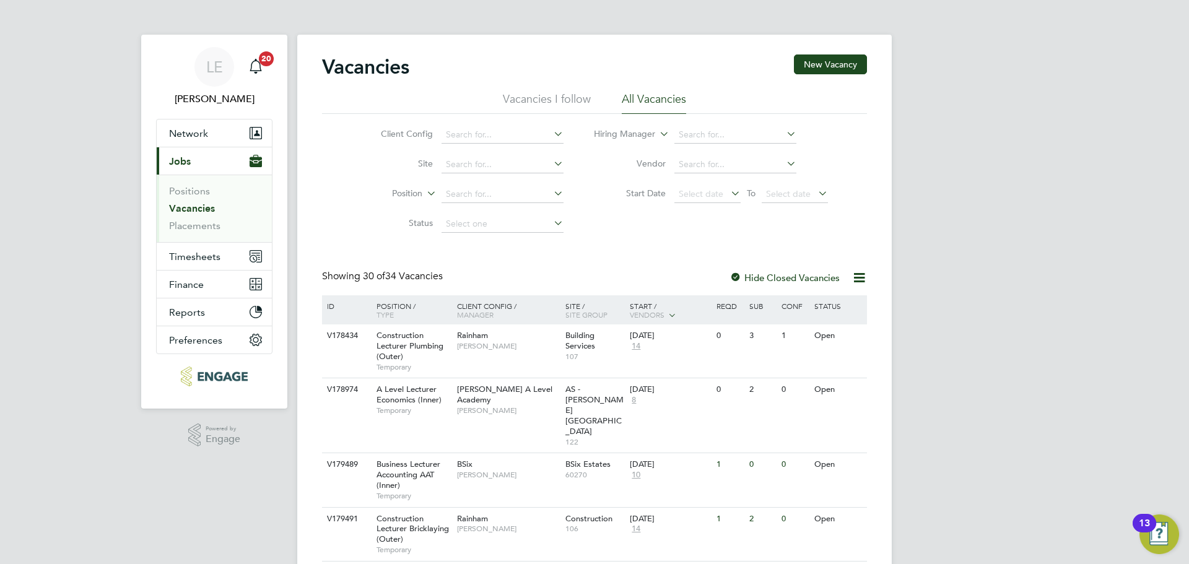
click at [188, 154] on button "Current page: Jobs" at bounding box center [214, 160] width 115 height 27
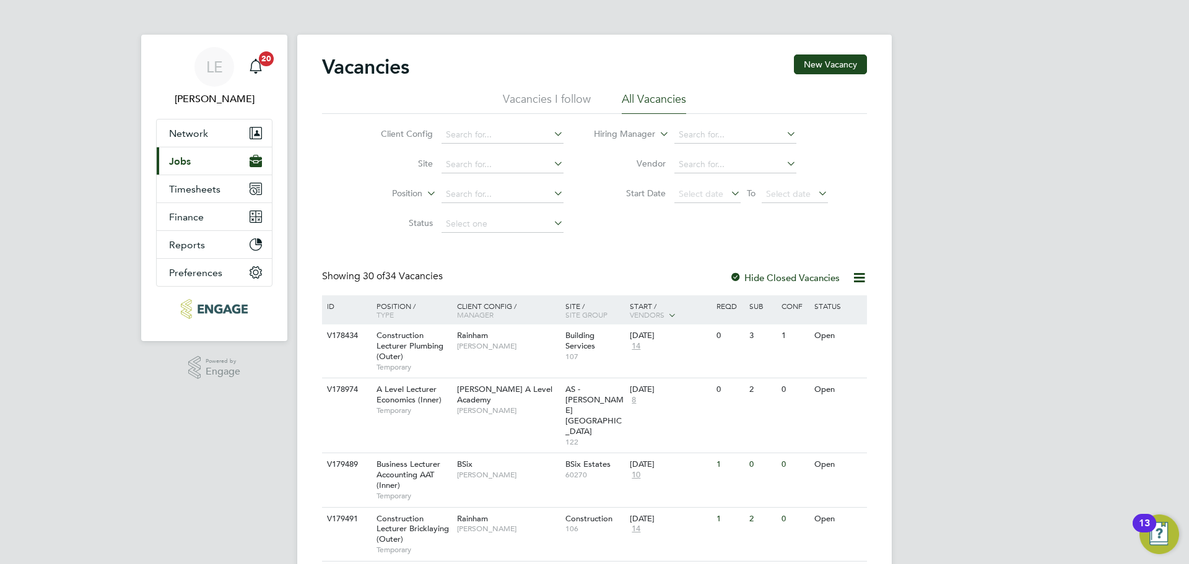
click at [187, 155] on span "Jobs" at bounding box center [180, 161] width 22 height 12
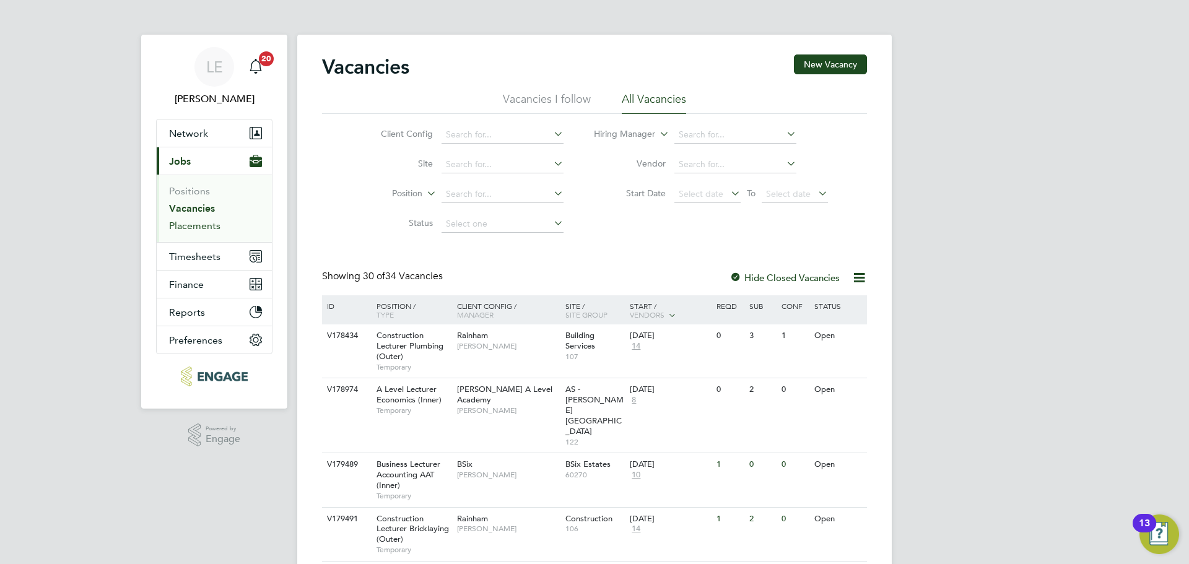
click at [196, 230] on link "Placements" at bounding box center [194, 226] width 51 height 12
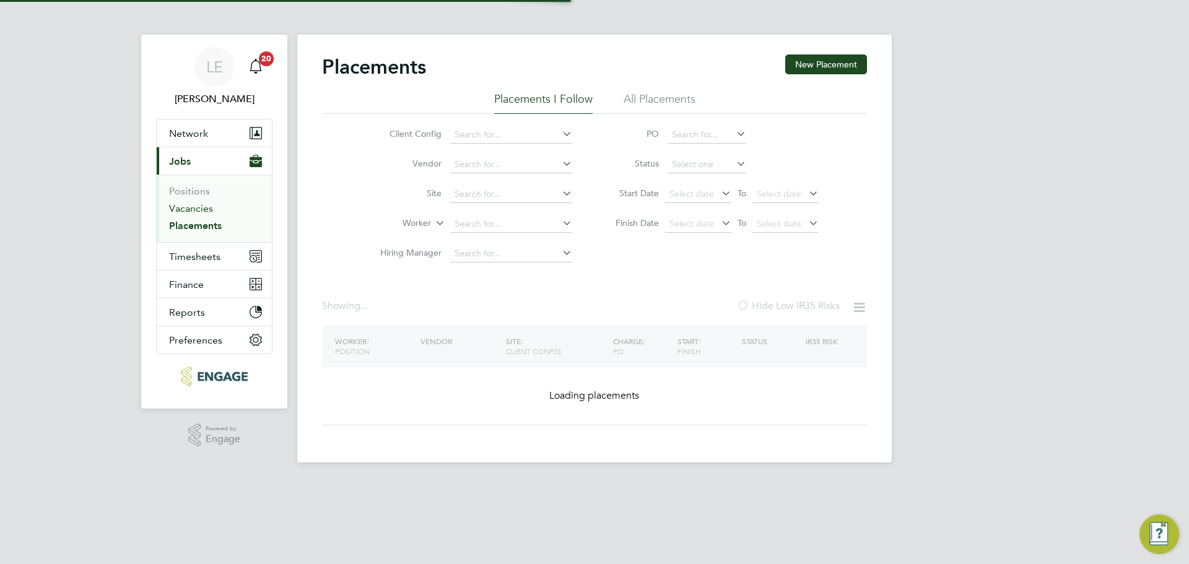
click at [197, 209] on link "Vacancies" at bounding box center [191, 209] width 44 height 12
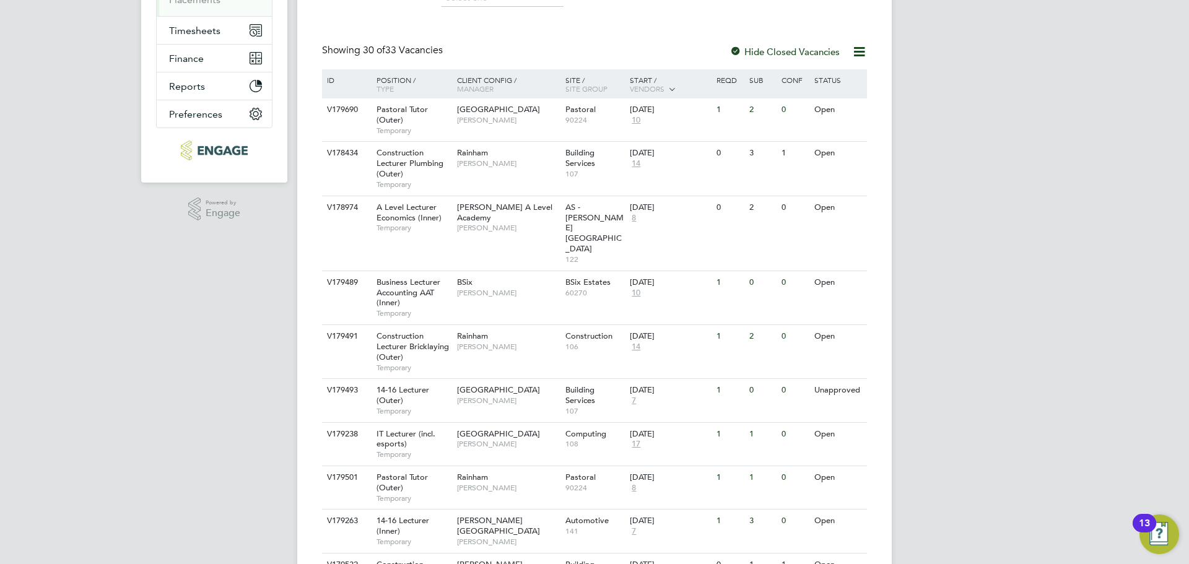
scroll to position [248, 0]
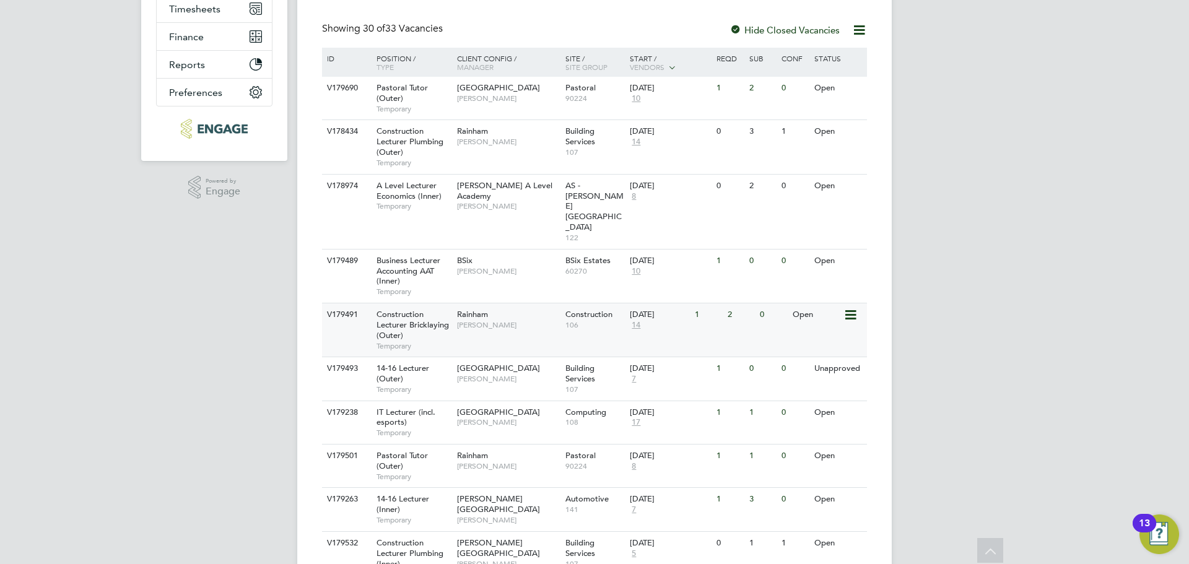
click at [543, 305] on div "V179491 Construction Lecturer Bricklaying (Outer) Temporary Rainham [PERSON_NAM…" at bounding box center [594, 330] width 545 height 54
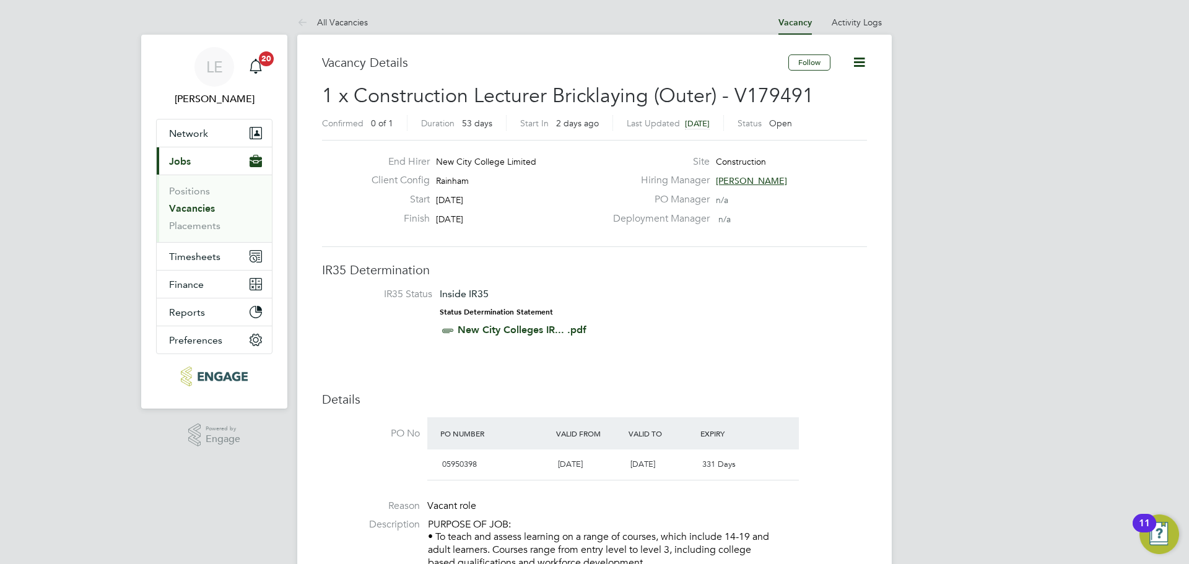
click at [186, 161] on span "Jobs" at bounding box center [180, 161] width 22 height 12
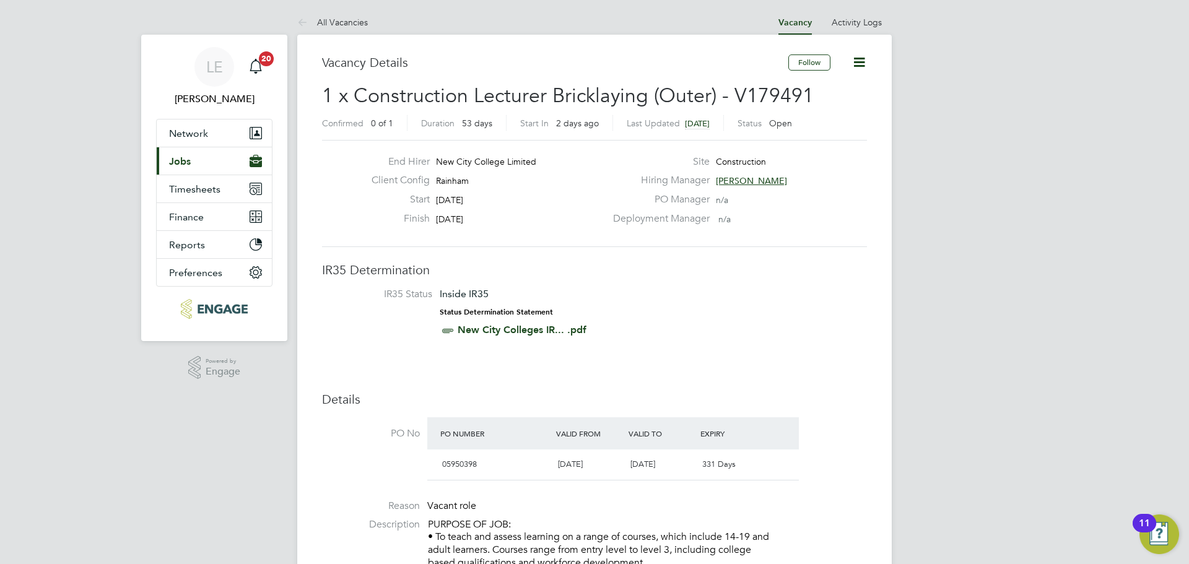
click at [186, 163] on span "Jobs" at bounding box center [180, 161] width 22 height 12
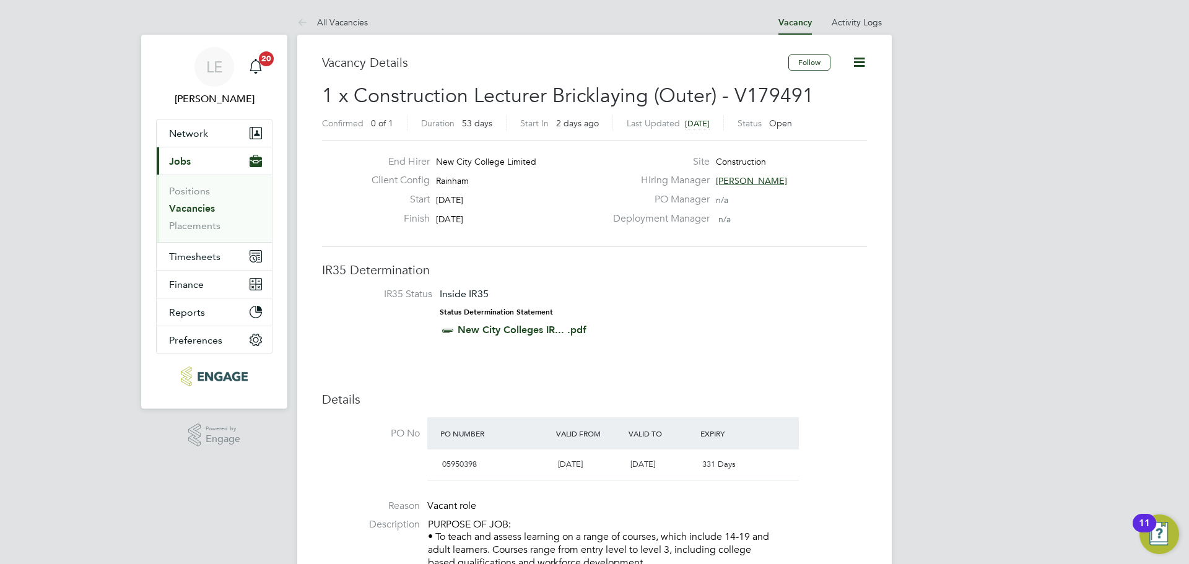
click at [188, 207] on link "Vacancies" at bounding box center [192, 209] width 46 height 12
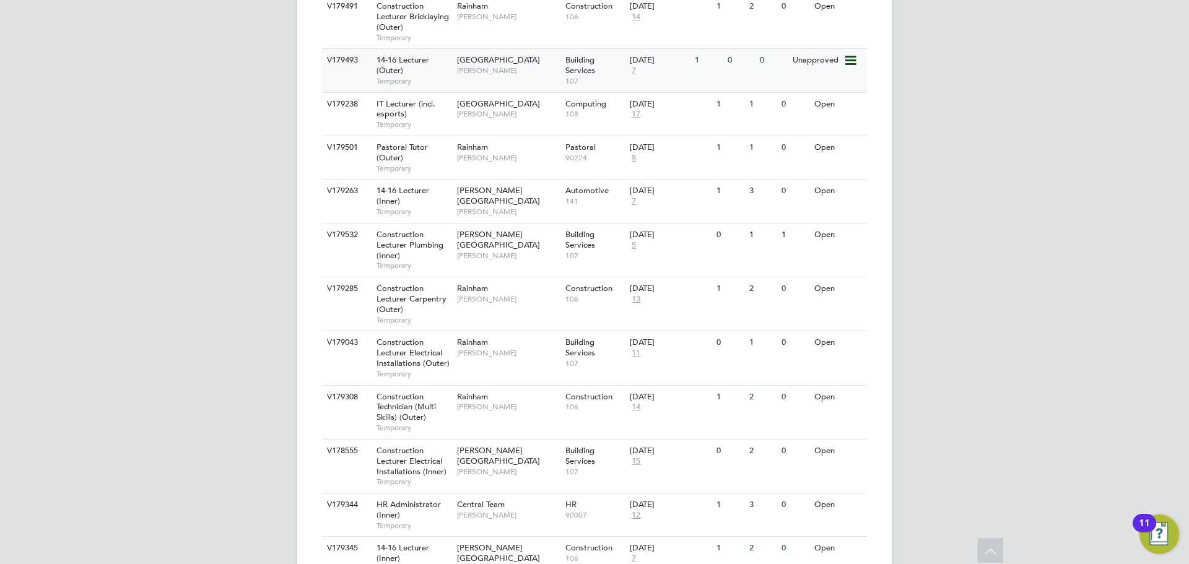
scroll to position [558, 0]
click at [523, 401] on span "[PERSON_NAME]" at bounding box center [508, 406] width 102 height 10
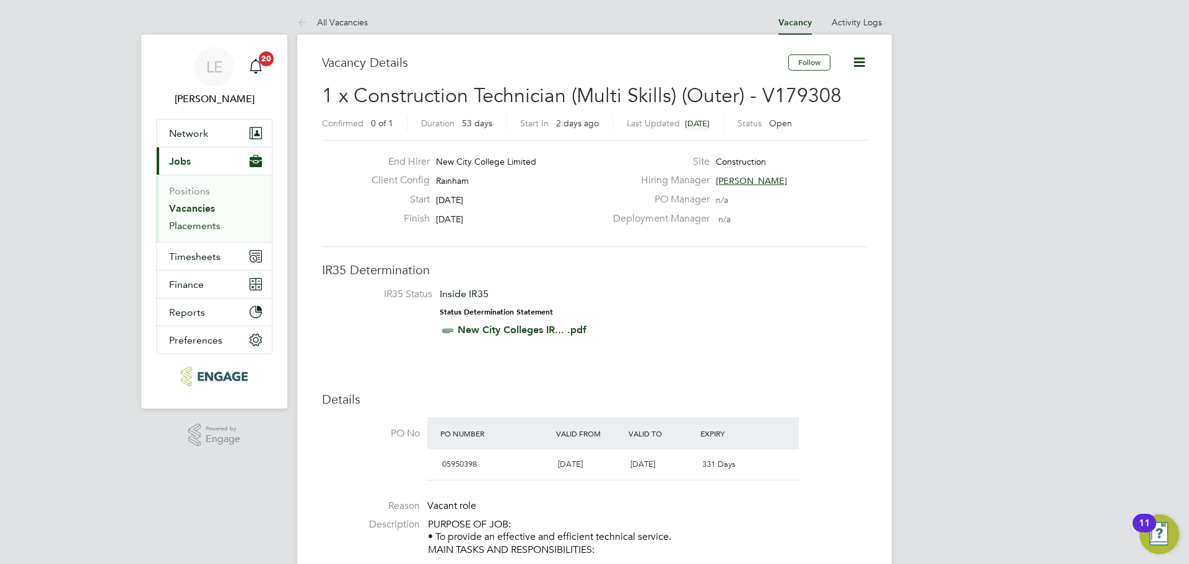
click at [206, 224] on link "Placements" at bounding box center [194, 226] width 51 height 12
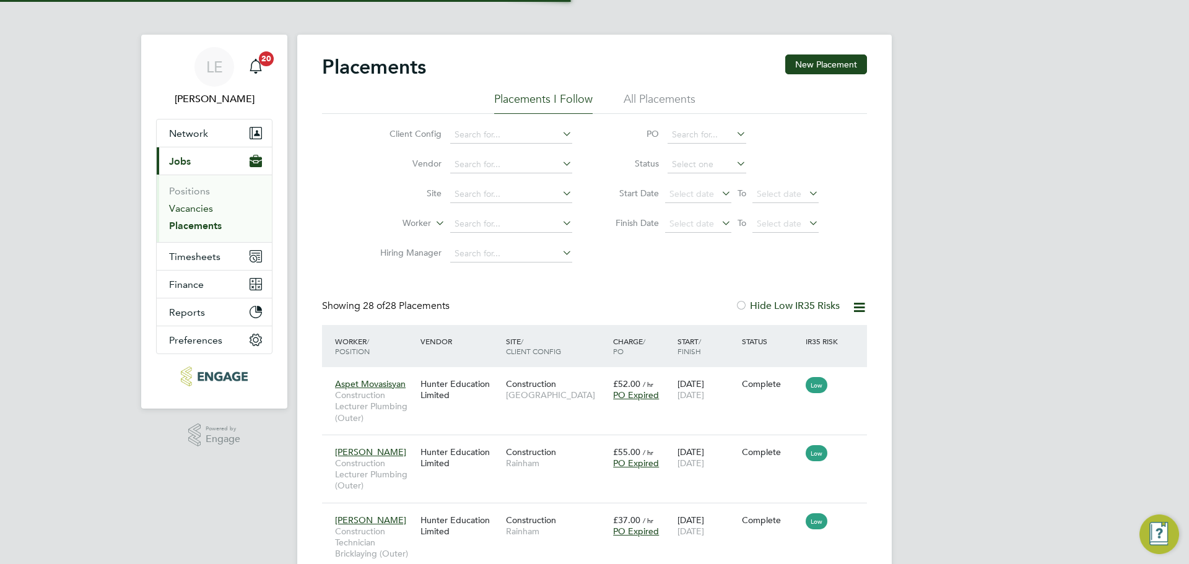
scroll to position [58, 86]
click at [202, 207] on link "Vacancies" at bounding box center [191, 209] width 44 height 12
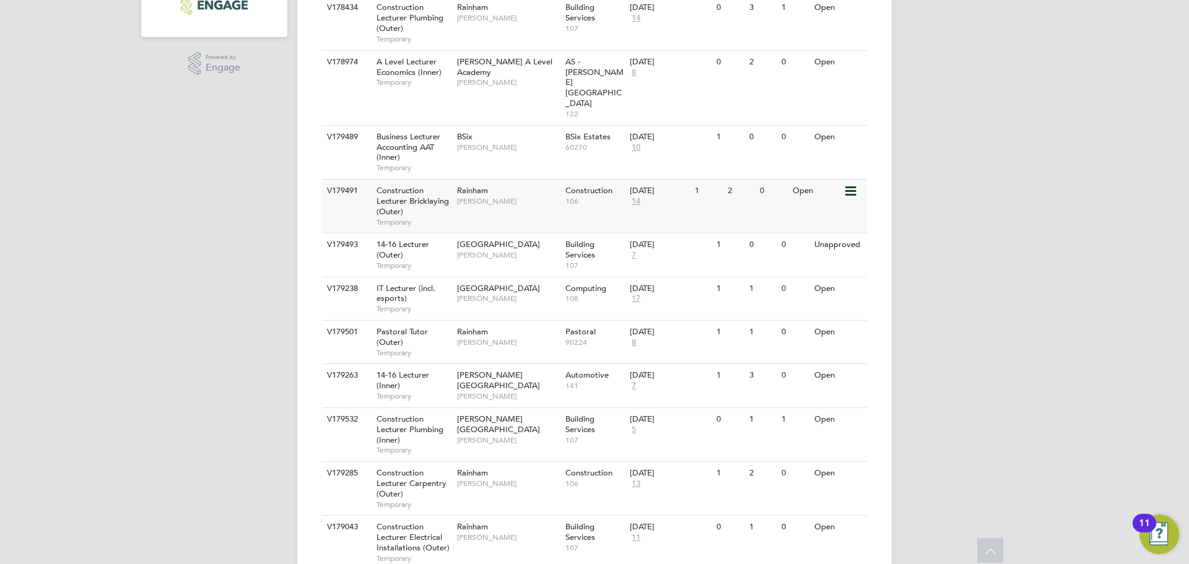
click at [510, 186] on div "V179491 Construction Lecturer Bricklaying (Outer) Temporary Rainham Ian Rist Co…" at bounding box center [594, 206] width 545 height 54
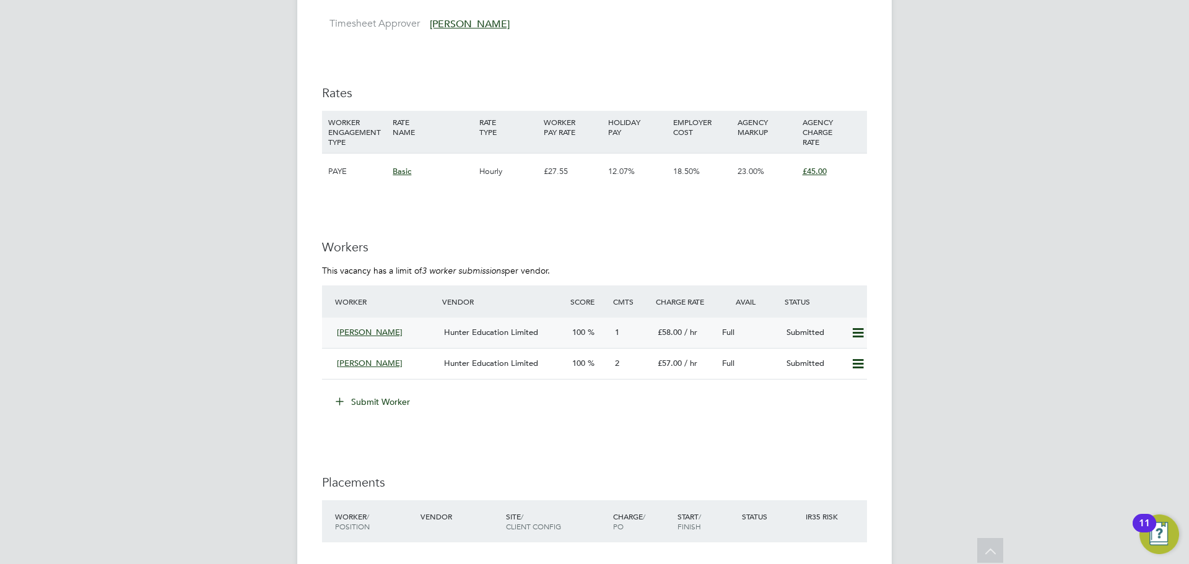
scroll to position [1859, 0]
